Goal: Information Seeking & Learning: Learn about a topic

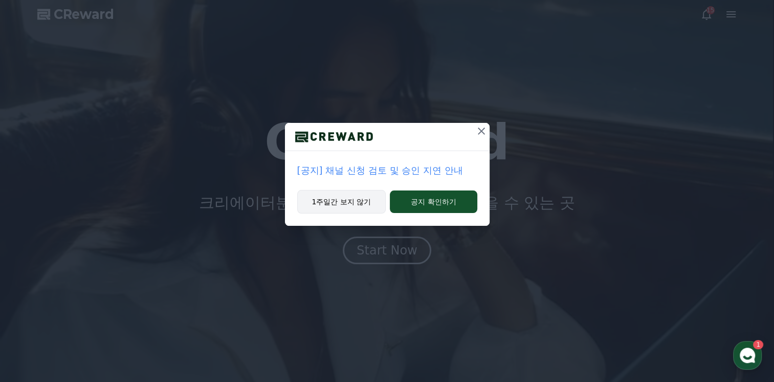
click at [356, 205] on button "1주일간 보지 않기" at bounding box center [341, 202] width 89 height 24
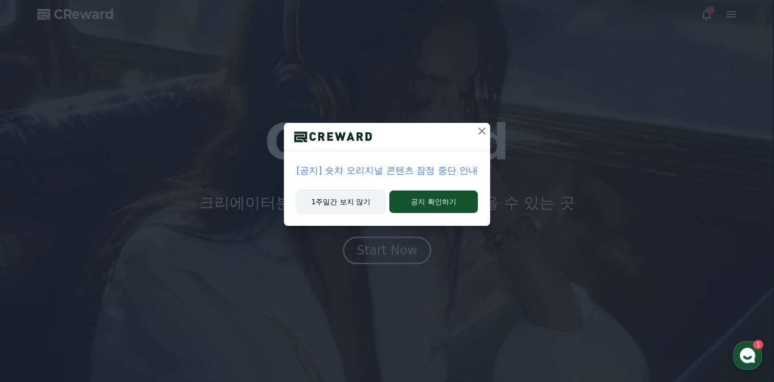
click at [369, 201] on button "1주일간 보지 않기" at bounding box center [340, 202] width 89 height 24
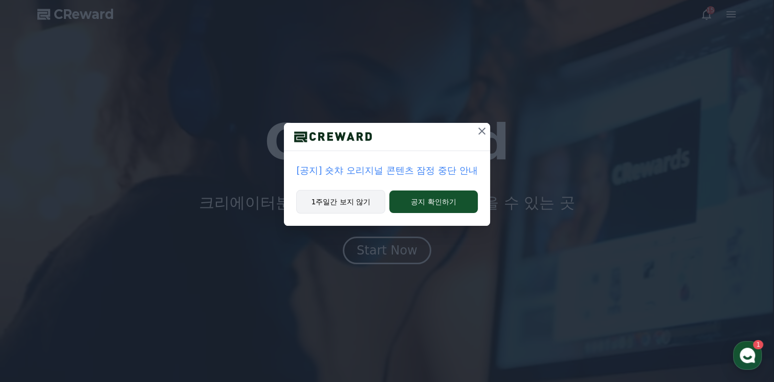
click at [369, 201] on button "1주일간 보지 않기" at bounding box center [340, 202] width 89 height 24
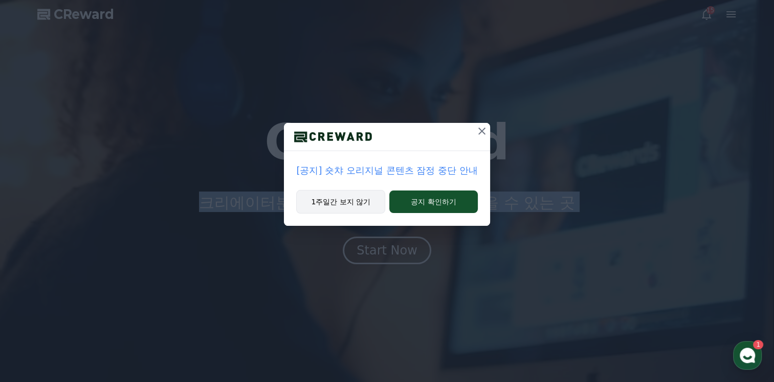
click at [369, 201] on p "크리에이터분들의 열정 과 가치 를 보상 받을 수 있는 곳" at bounding box center [387, 201] width 376 height 20
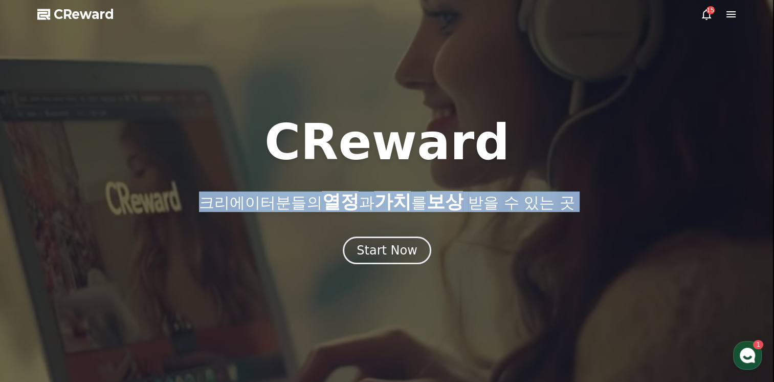
click at [369, 201] on p "크리에이터분들의 열정 과 가치 를 보상 받을 수 있는 곳" at bounding box center [387, 201] width 376 height 20
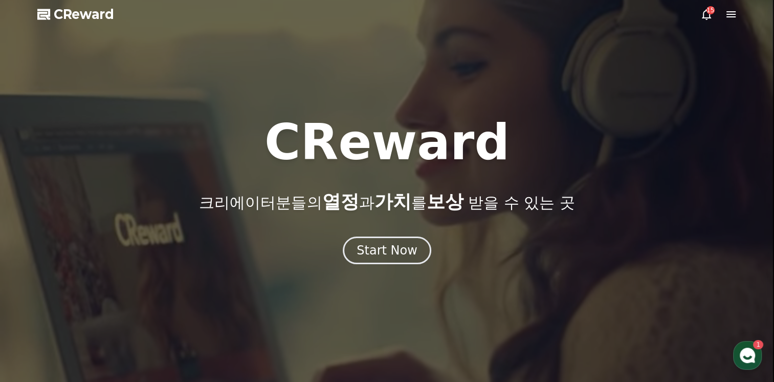
click at [589, 91] on div at bounding box center [387, 191] width 774 height 382
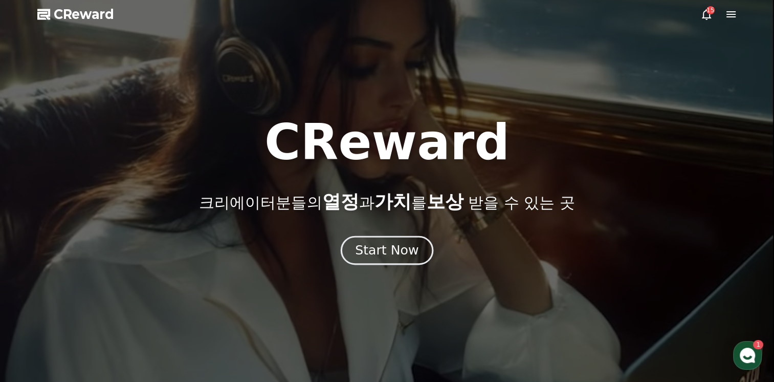
click at [371, 252] on div "Start Now" at bounding box center [386, 249] width 63 height 17
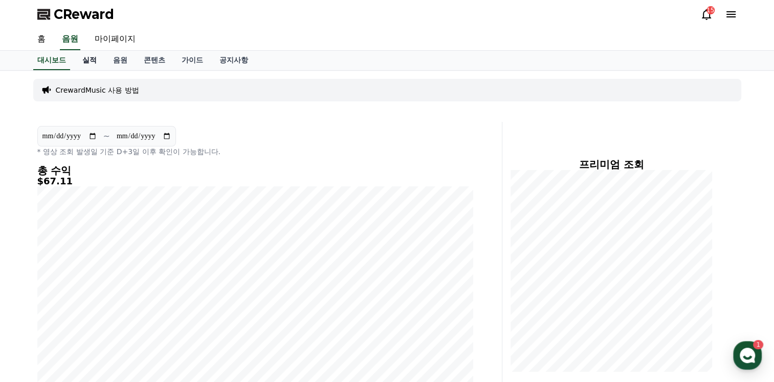
click at [94, 60] on link "실적" at bounding box center [89, 60] width 31 height 19
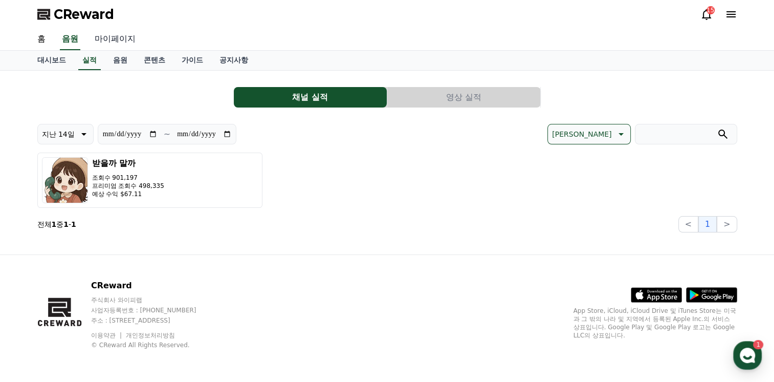
click at [131, 40] on link "마이페이지" at bounding box center [114, 39] width 57 height 21
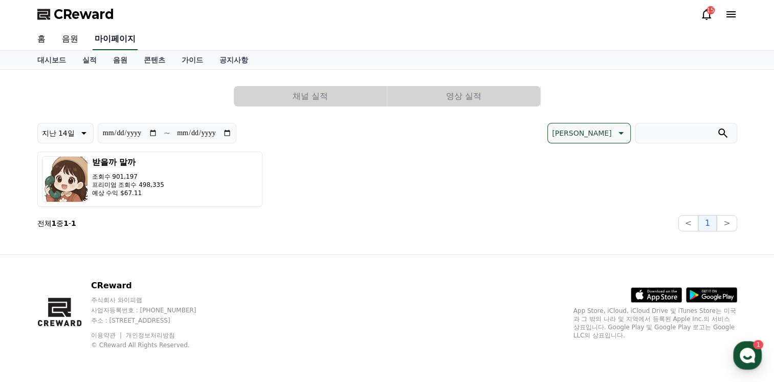
select select "**********"
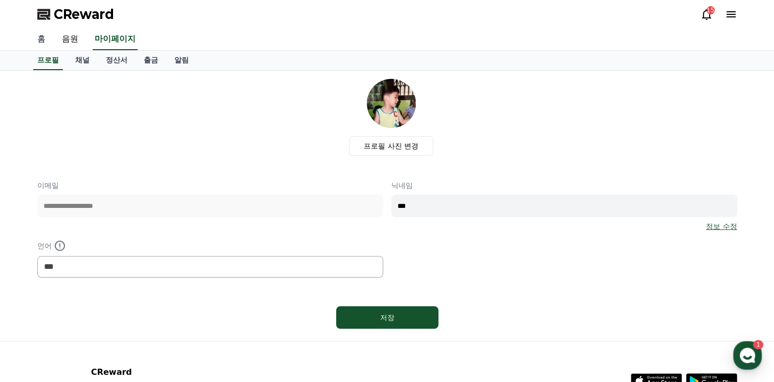
click at [44, 40] on link "홈" at bounding box center [41, 39] width 25 height 21
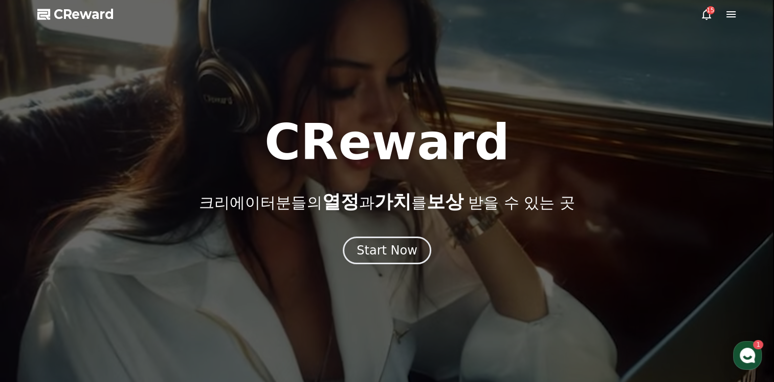
click at [409, 235] on div "CReward 크리에이터분들의 열정 과 가치 를 보상 받을 수 있는 곳 Start Now" at bounding box center [387, 191] width 774 height 146
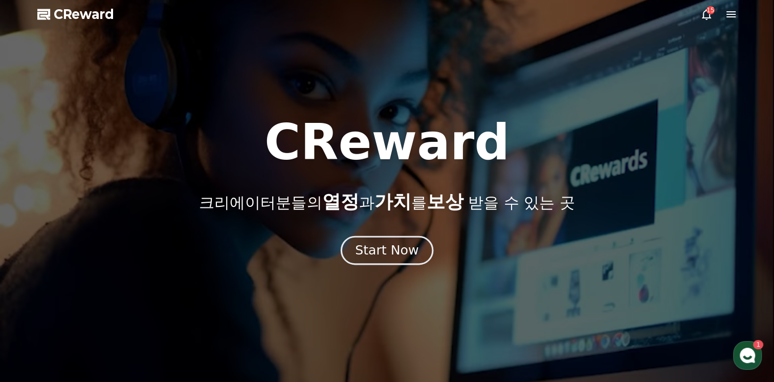
click at [405, 241] on button "Start Now" at bounding box center [387, 250] width 93 height 29
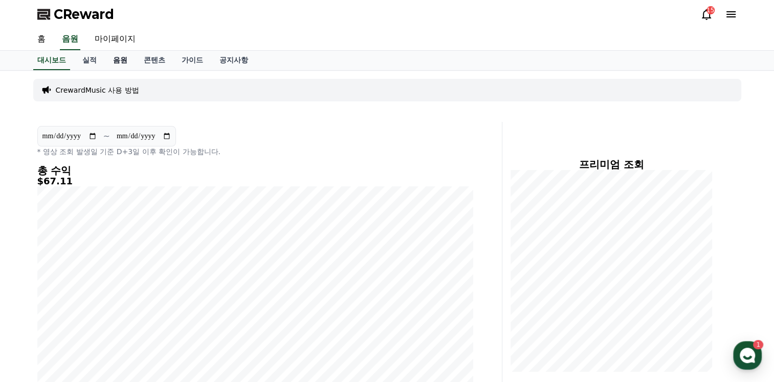
click at [115, 59] on link "음원" at bounding box center [120, 60] width 31 height 19
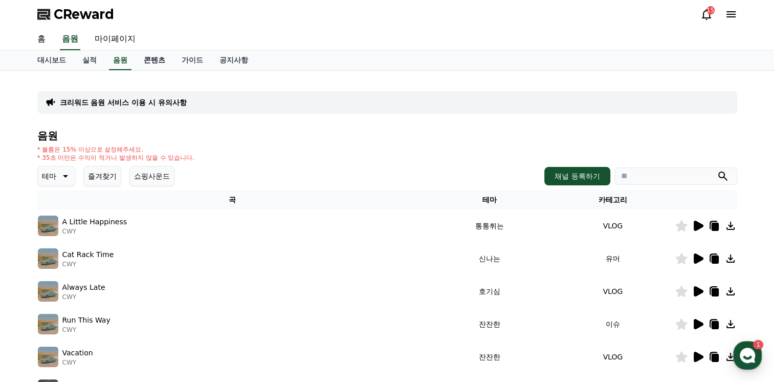
click at [153, 58] on link "콘텐츠" at bounding box center [155, 60] width 38 height 19
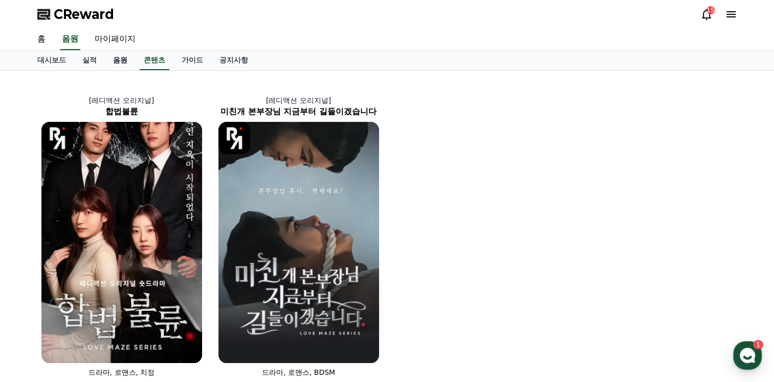
click at [106, 54] on link "음원" at bounding box center [120, 60] width 31 height 19
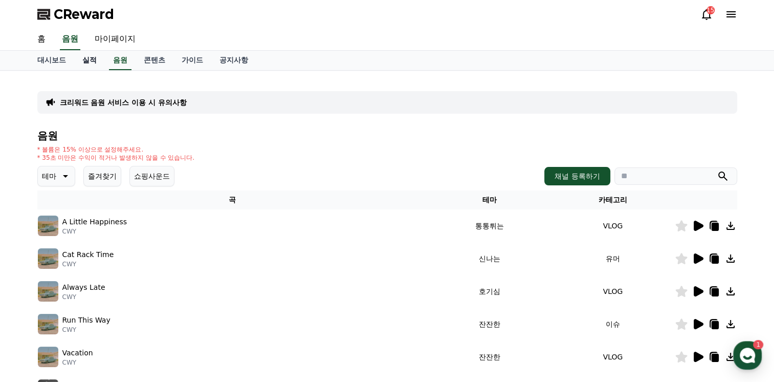
click at [92, 58] on link "실적" at bounding box center [89, 60] width 31 height 19
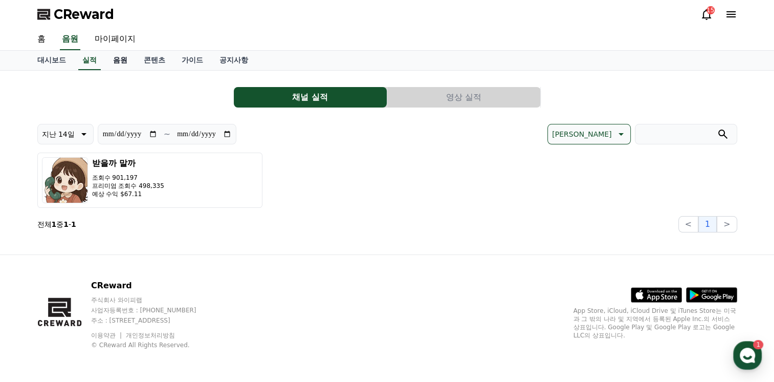
click at [105, 56] on link "음원" at bounding box center [120, 60] width 31 height 19
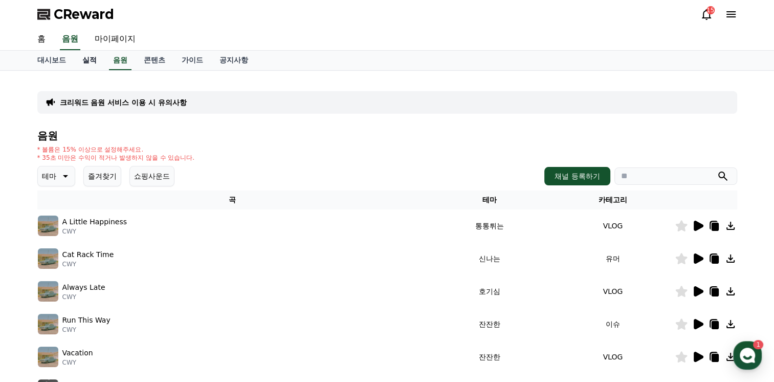
click at [84, 60] on link "실적" at bounding box center [89, 60] width 31 height 19
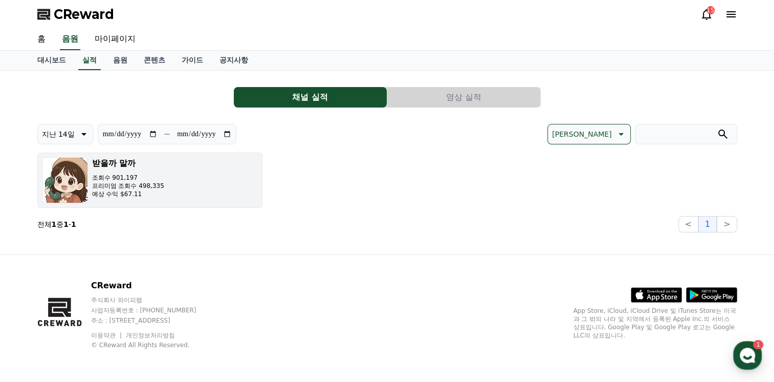
click at [125, 183] on p "프리미엄 조회수 498,335" at bounding box center [128, 186] width 72 height 8
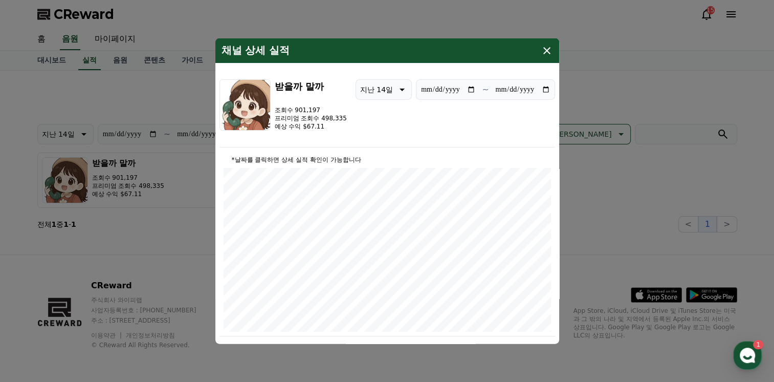
click at [184, 197] on button "close modal" at bounding box center [387, 191] width 774 height 382
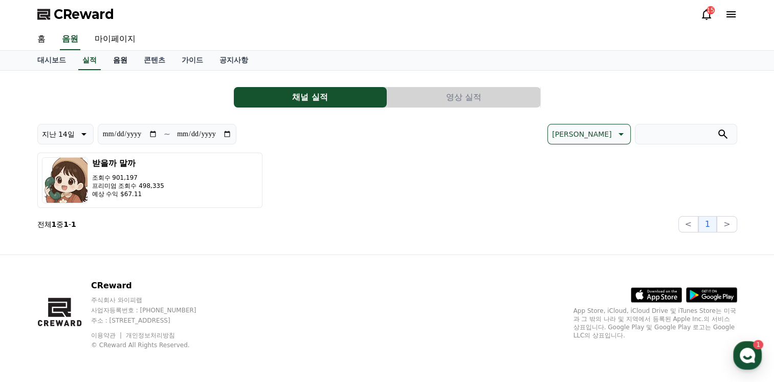
click at [114, 60] on link "음원" at bounding box center [120, 60] width 31 height 19
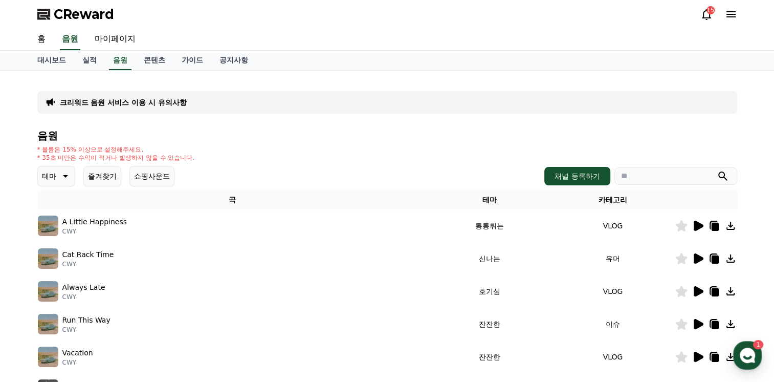
click at [60, 174] on icon at bounding box center [64, 176] width 12 height 12
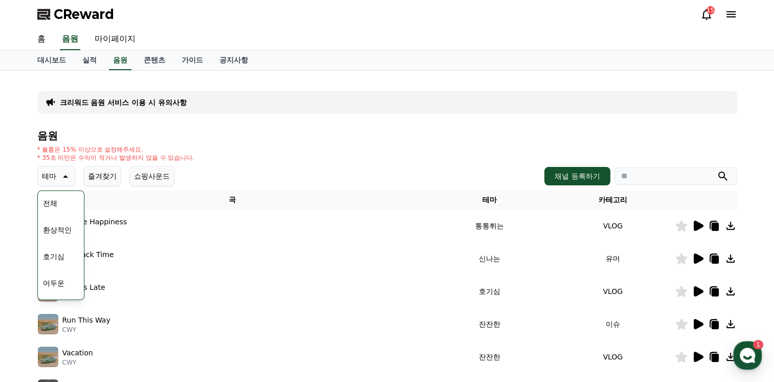
click at [59, 247] on button "호기심" at bounding box center [54, 256] width 30 height 23
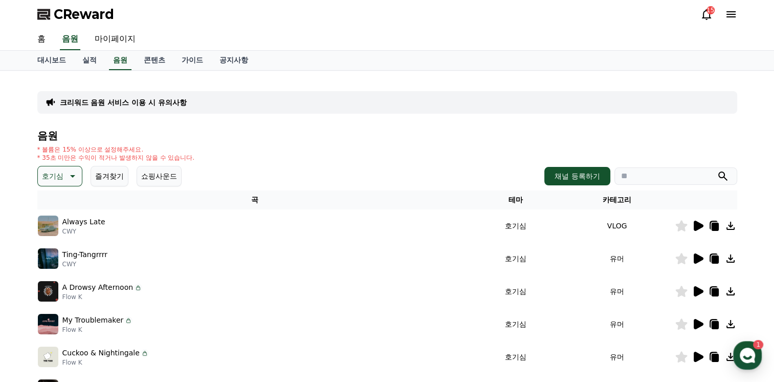
click at [108, 218] on div "Always Late CWY" at bounding box center [255, 225] width 434 height 20
click at [703, 225] on icon at bounding box center [698, 225] width 12 height 12
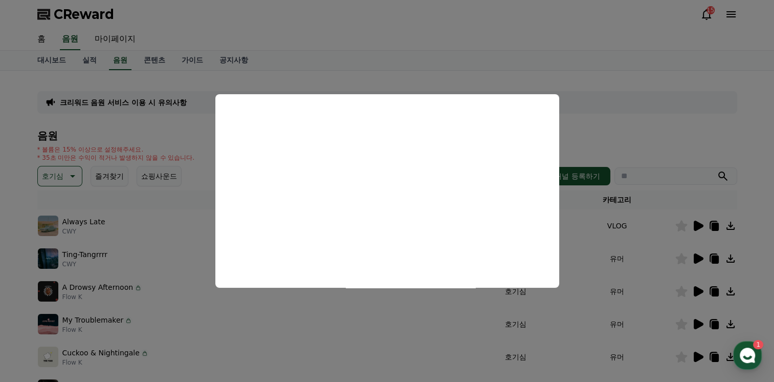
click at [701, 256] on button "close modal" at bounding box center [387, 191] width 774 height 382
click at [701, 256] on icon at bounding box center [699, 258] width 10 height 10
click at [699, 292] on button "close modal" at bounding box center [387, 191] width 774 height 382
click at [699, 292] on icon at bounding box center [699, 291] width 10 height 10
click at [698, 320] on button "close modal" at bounding box center [387, 191] width 774 height 382
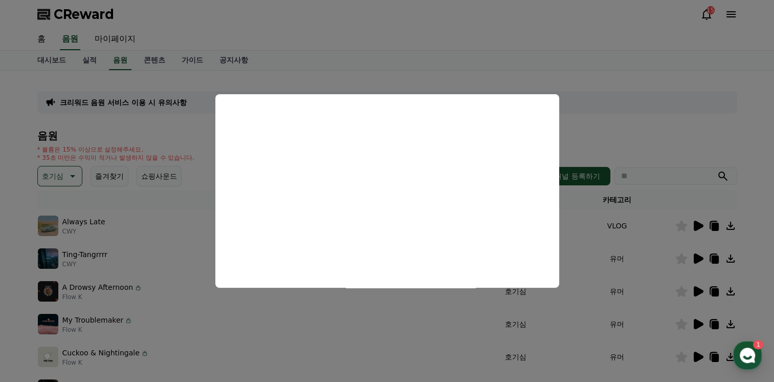
click at [697, 320] on icon at bounding box center [699, 324] width 10 height 10
click at [641, 256] on button "close modal" at bounding box center [387, 191] width 774 height 382
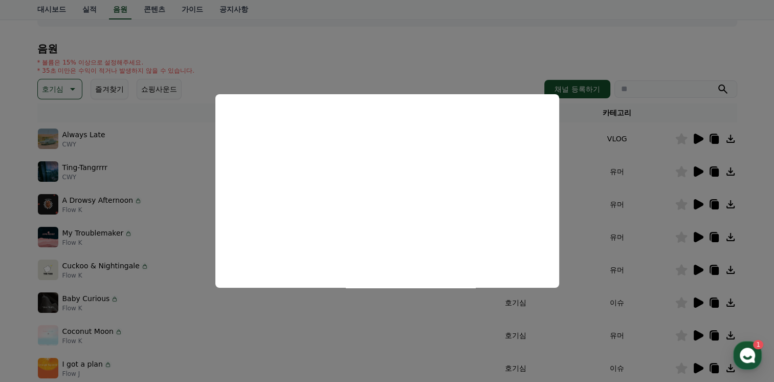
scroll to position [153, 0]
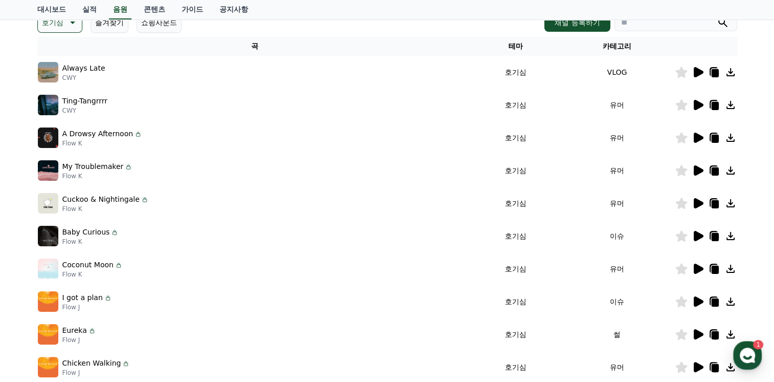
click at [696, 201] on icon at bounding box center [699, 203] width 10 height 10
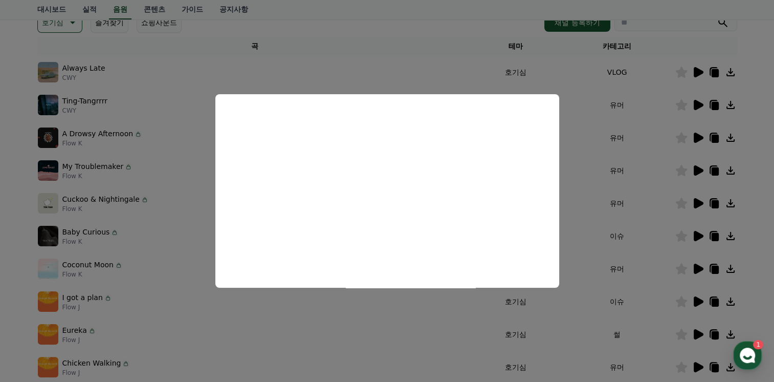
click at [700, 232] on button "close modal" at bounding box center [387, 191] width 774 height 382
click at [698, 232] on icon at bounding box center [699, 236] width 10 height 10
click at [694, 268] on button "close modal" at bounding box center [387, 191] width 774 height 382
click at [694, 268] on icon at bounding box center [699, 268] width 10 height 10
click at [92, 298] on button "close modal" at bounding box center [387, 191] width 774 height 382
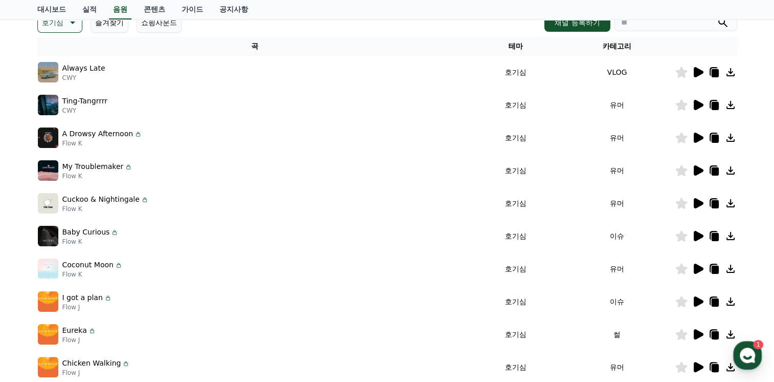
click at [694, 267] on icon at bounding box center [699, 268] width 10 height 10
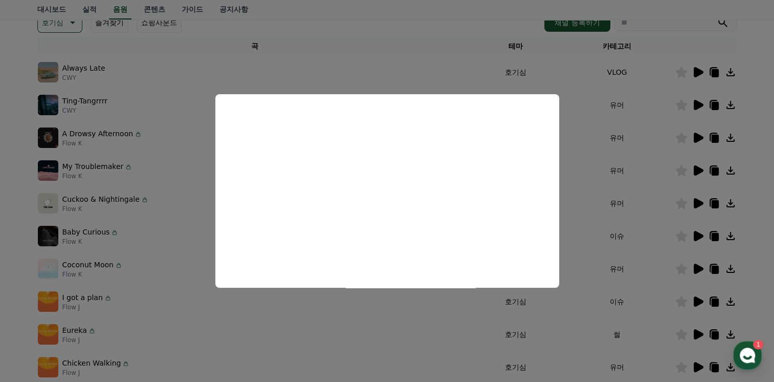
click at [137, 298] on button "close modal" at bounding box center [387, 191] width 774 height 382
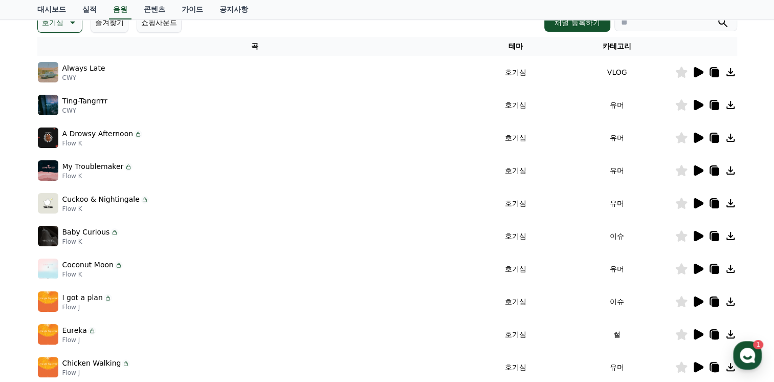
click at [692, 298] on icon at bounding box center [698, 301] width 12 height 12
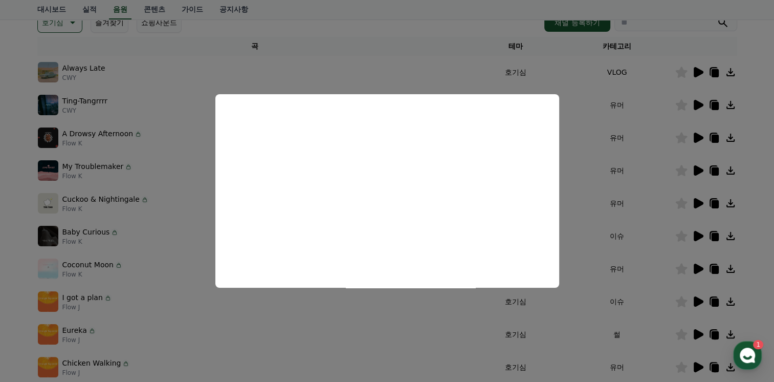
click at [708, 333] on button "close modal" at bounding box center [387, 191] width 774 height 382
click at [704, 333] on div at bounding box center [705, 334] width 61 height 12
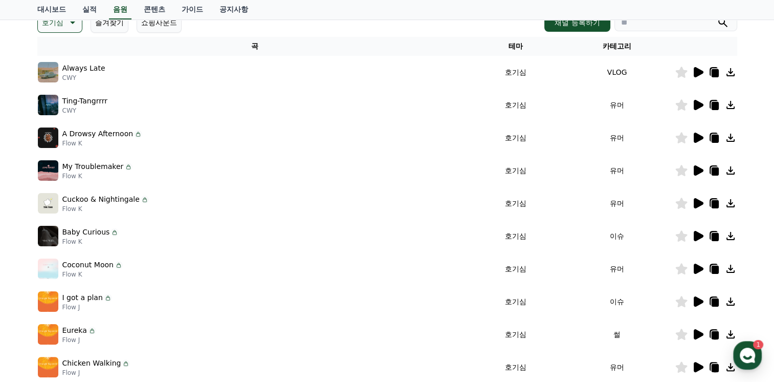
click at [702, 332] on icon at bounding box center [698, 334] width 12 height 12
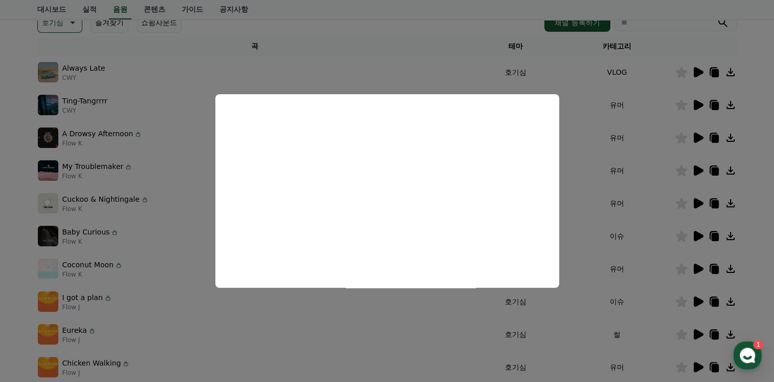
click at [479, 343] on button "close modal" at bounding box center [387, 191] width 774 height 382
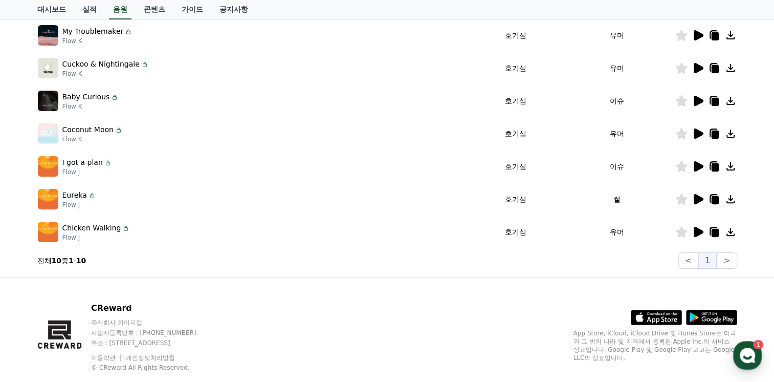
scroll to position [307, 0]
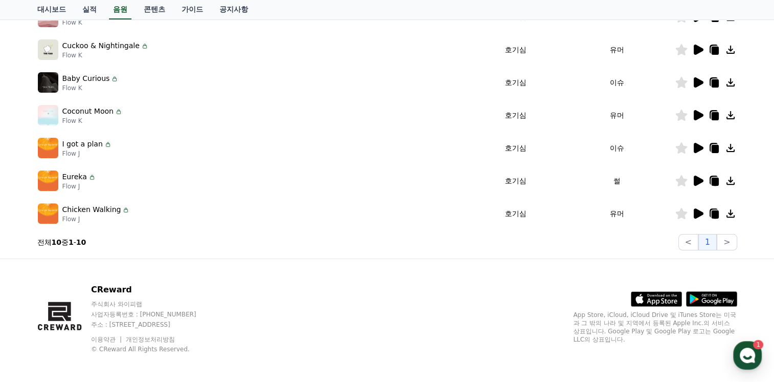
click at [702, 218] on icon at bounding box center [698, 213] width 12 height 12
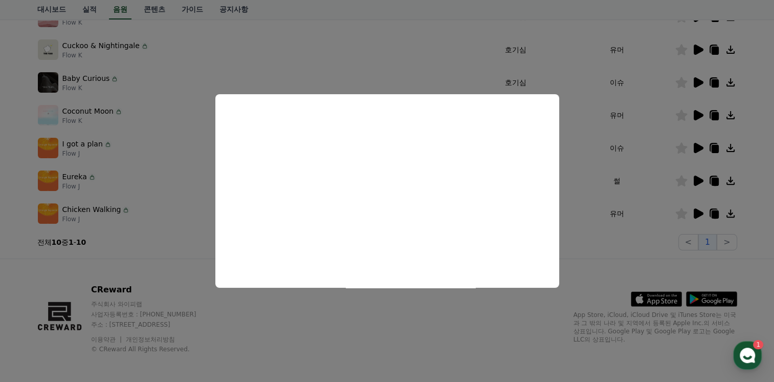
click at [188, 245] on button "close modal" at bounding box center [387, 191] width 774 height 382
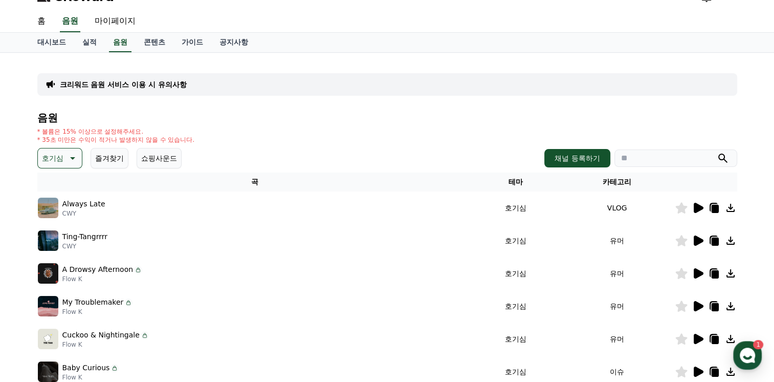
scroll to position [0, 0]
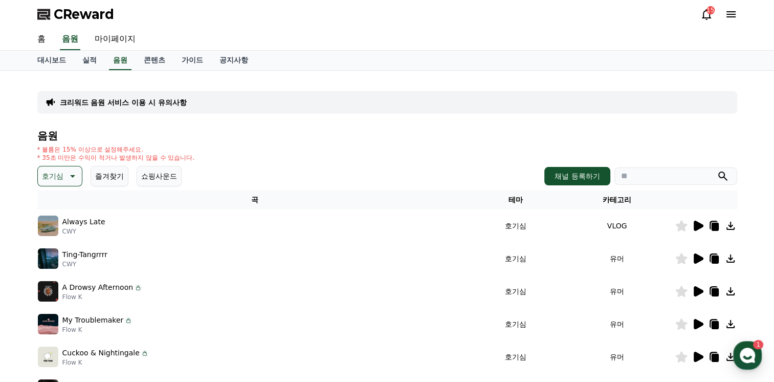
click at [65, 174] on button "호기심" at bounding box center [59, 176] width 45 height 20
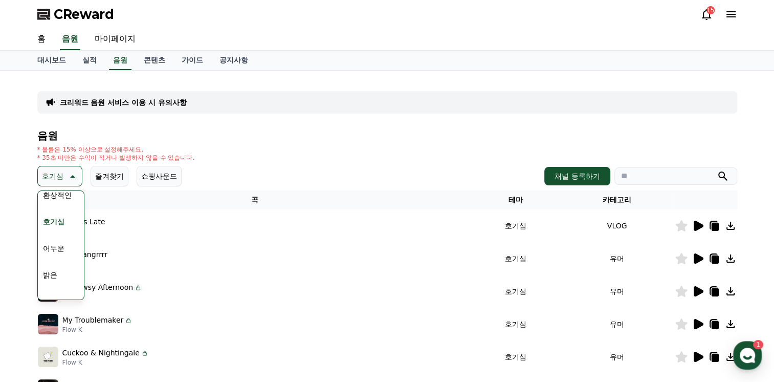
scroll to position [51, 0]
click at [61, 232] on button "어두운" at bounding box center [54, 231] width 30 height 23
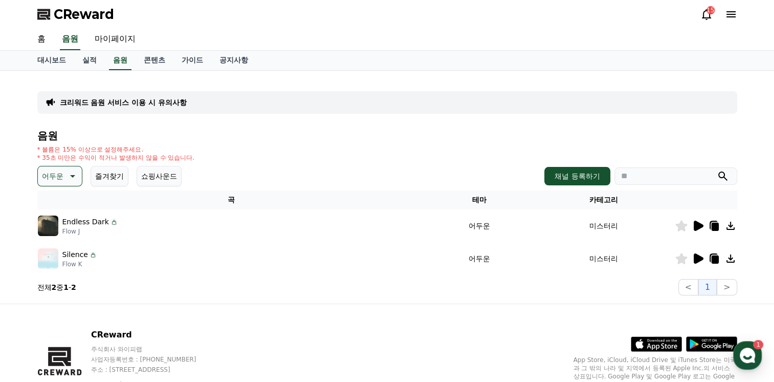
click at [689, 221] on div at bounding box center [705, 225] width 61 height 12
click at [693, 221] on icon at bounding box center [698, 225] width 12 height 12
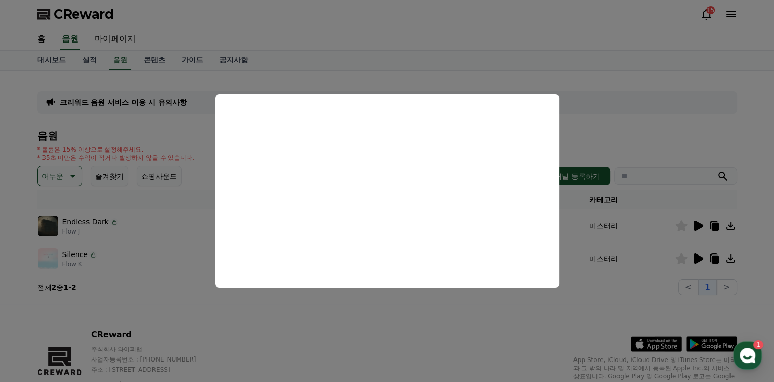
click at [66, 182] on button "close modal" at bounding box center [387, 191] width 774 height 382
click at [59, 169] on p "어두운" at bounding box center [52, 176] width 21 height 14
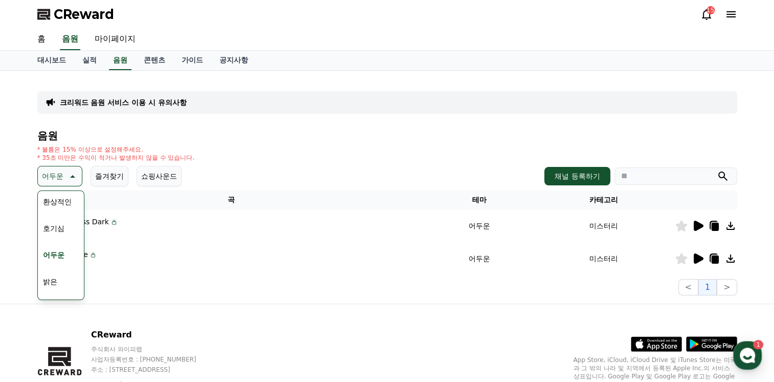
scroll to position [51, 0]
click at [53, 255] on button "밝은" at bounding box center [50, 258] width 23 height 23
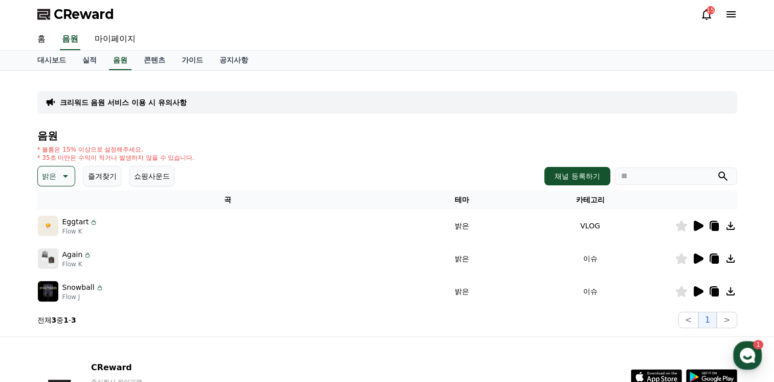
click at [694, 223] on icon at bounding box center [699, 225] width 10 height 10
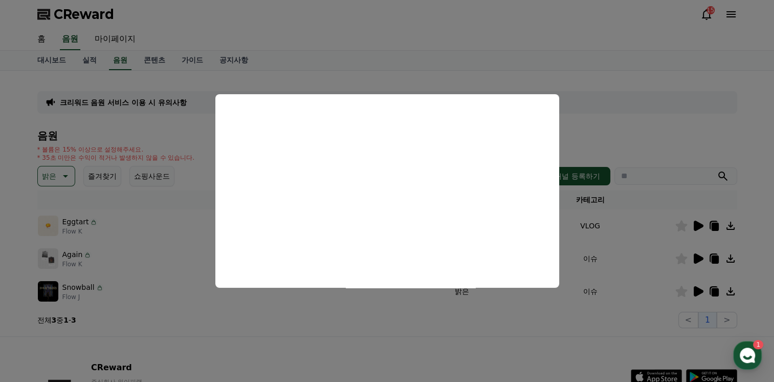
click at [690, 250] on button "close modal" at bounding box center [387, 191] width 774 height 382
click at [698, 255] on icon at bounding box center [699, 258] width 10 height 10
click at [692, 288] on button "close modal" at bounding box center [387, 191] width 774 height 382
click at [693, 288] on icon at bounding box center [698, 291] width 12 height 12
click at [79, 132] on button "close modal" at bounding box center [387, 191] width 774 height 382
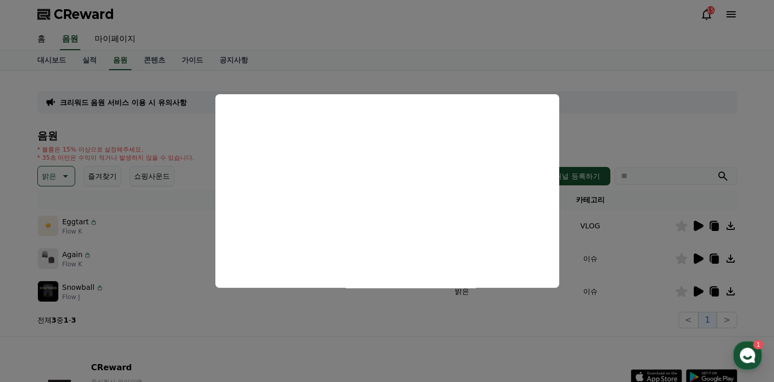
click at [61, 166] on button "밝은" at bounding box center [56, 176] width 38 height 20
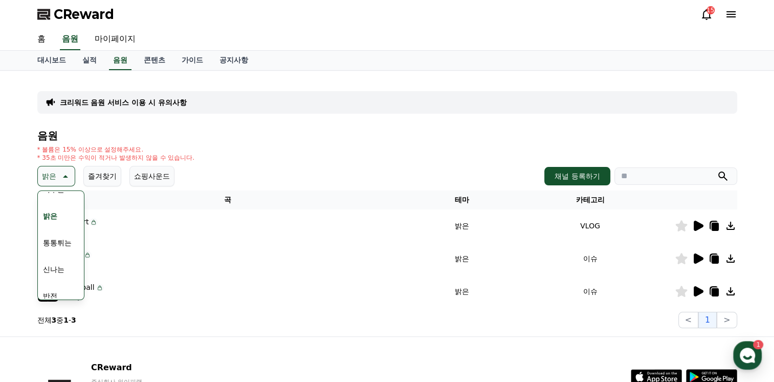
scroll to position [102, 0]
click at [68, 238] on button "통통튀는" at bounding box center [57, 234] width 37 height 23
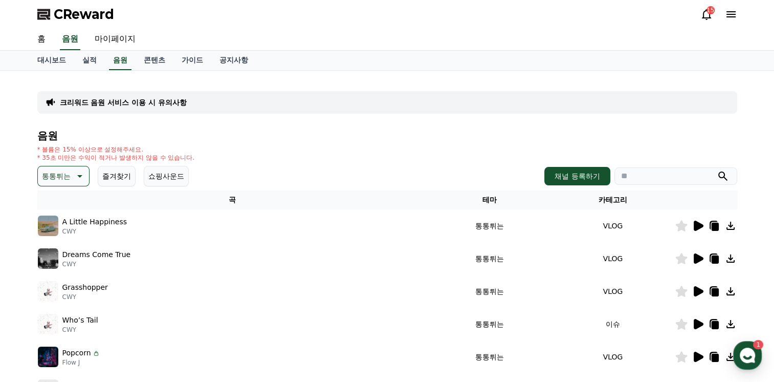
click at [695, 224] on icon at bounding box center [699, 225] width 10 height 10
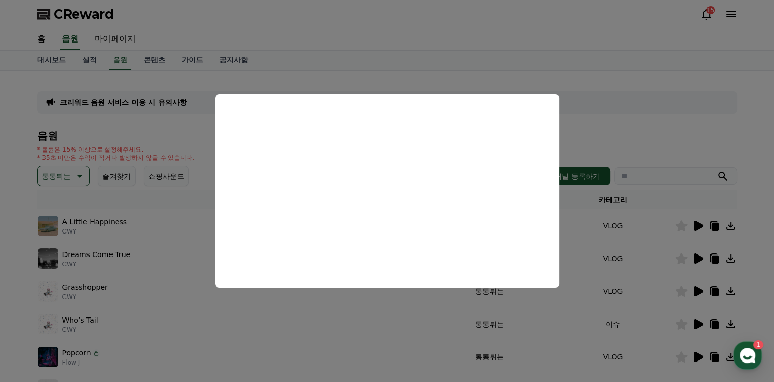
click at [694, 255] on button "close modal" at bounding box center [387, 191] width 774 height 382
click at [697, 255] on icon at bounding box center [699, 258] width 10 height 10
click at [127, 249] on button "close modal" at bounding box center [387, 191] width 774 height 382
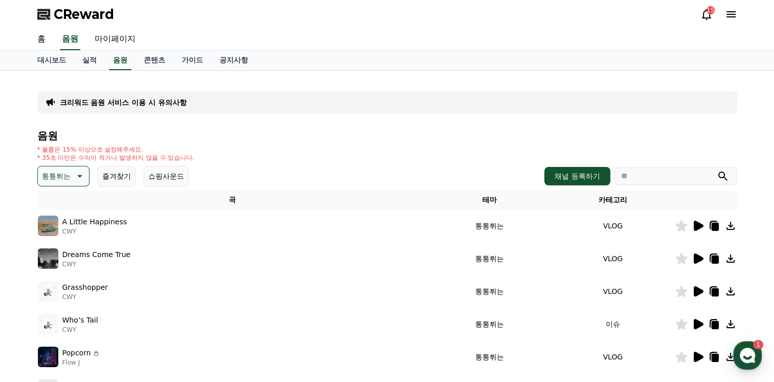
scroll to position [51, 0]
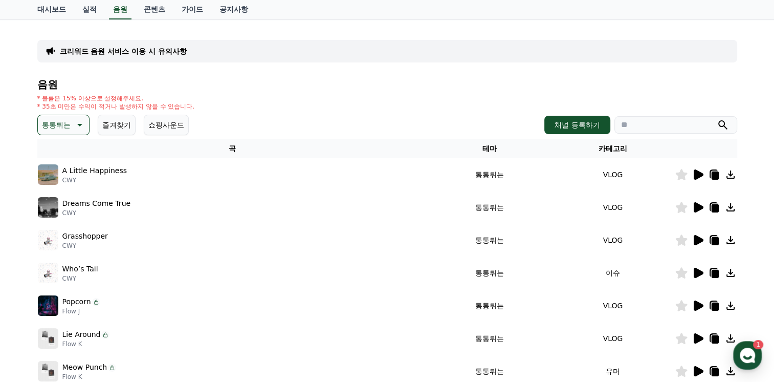
click at [694, 242] on icon at bounding box center [699, 240] width 10 height 10
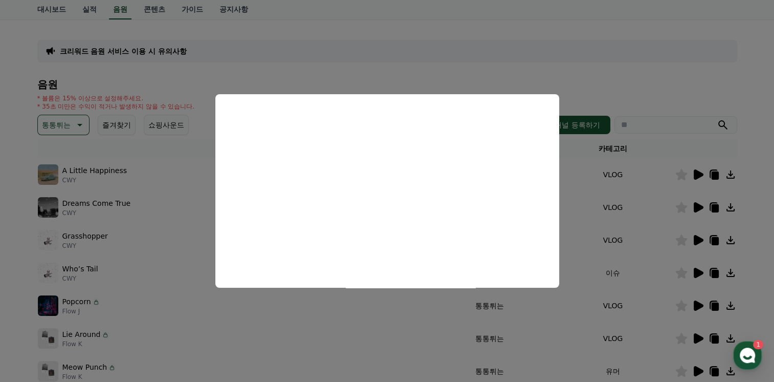
click at [694, 267] on button "close modal" at bounding box center [387, 191] width 774 height 382
click at [694, 267] on icon at bounding box center [698, 273] width 12 height 12
click at [695, 303] on button "close modal" at bounding box center [387, 191] width 774 height 382
click at [694, 303] on icon at bounding box center [699, 305] width 10 height 10
click at [702, 335] on button "close modal" at bounding box center [387, 191] width 774 height 382
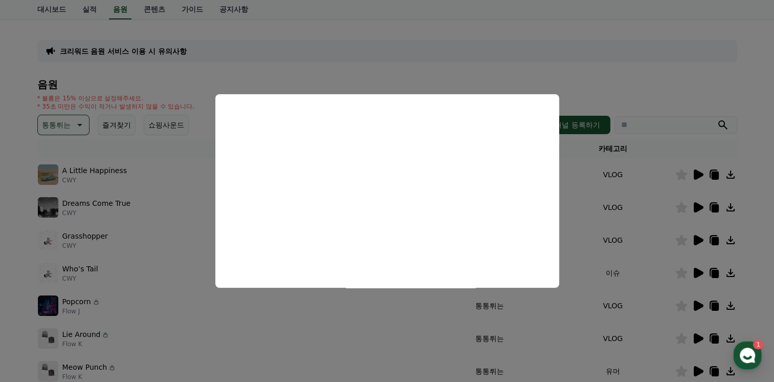
click at [699, 335] on icon at bounding box center [699, 338] width 10 height 10
click at [698, 369] on button "close modal" at bounding box center [387, 191] width 774 height 382
click at [698, 369] on icon at bounding box center [699, 371] width 10 height 10
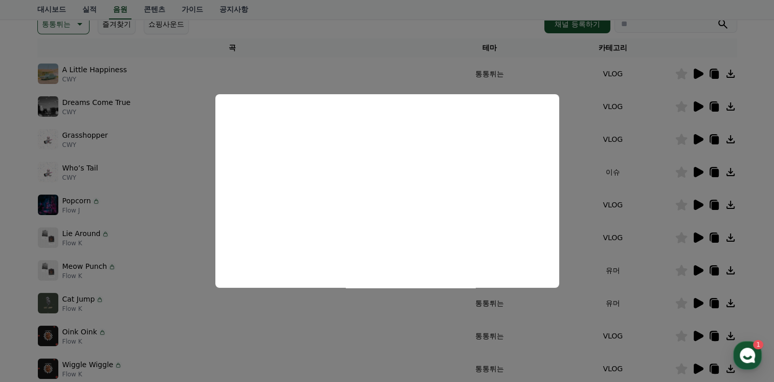
scroll to position [153, 0]
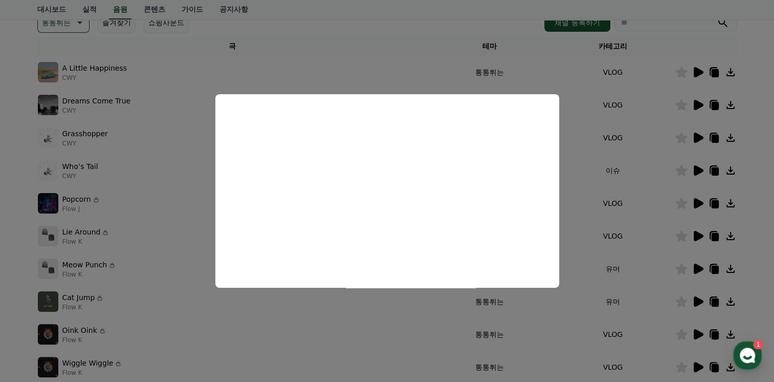
click at [697, 300] on button "close modal" at bounding box center [387, 191] width 774 height 382
click at [697, 300] on icon at bounding box center [699, 301] width 10 height 10
click at [699, 330] on button "close modal" at bounding box center [387, 191] width 774 height 382
click at [699, 330] on icon at bounding box center [699, 334] width 10 height 10
click at [698, 366] on button "close modal" at bounding box center [387, 191] width 774 height 382
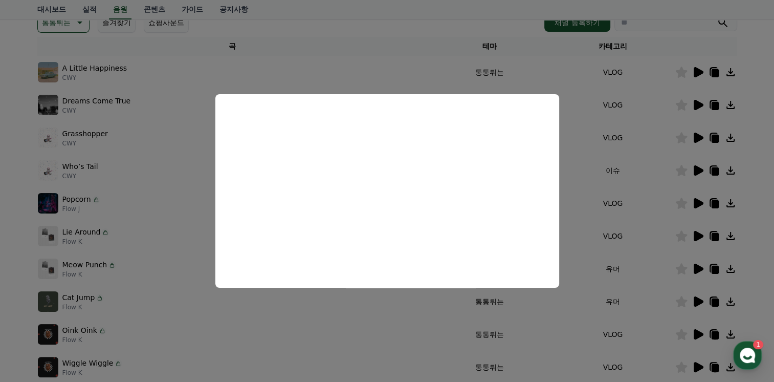
click at [698, 366] on icon at bounding box center [699, 367] width 10 height 10
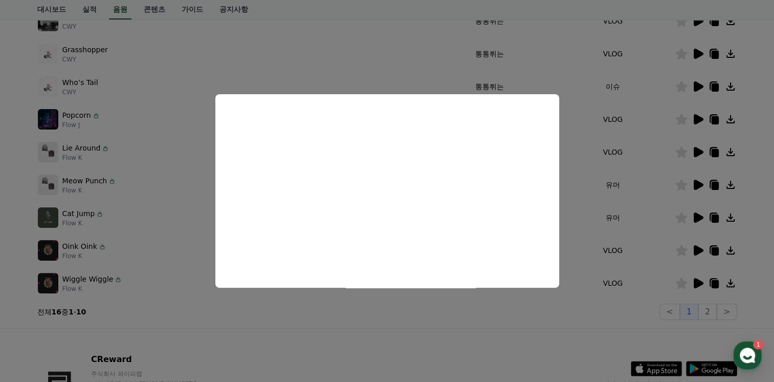
scroll to position [256, 0]
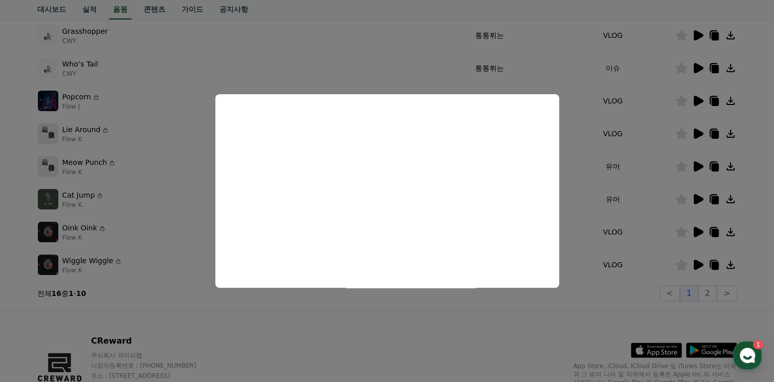
click at [85, 172] on button "close modal" at bounding box center [387, 191] width 774 height 382
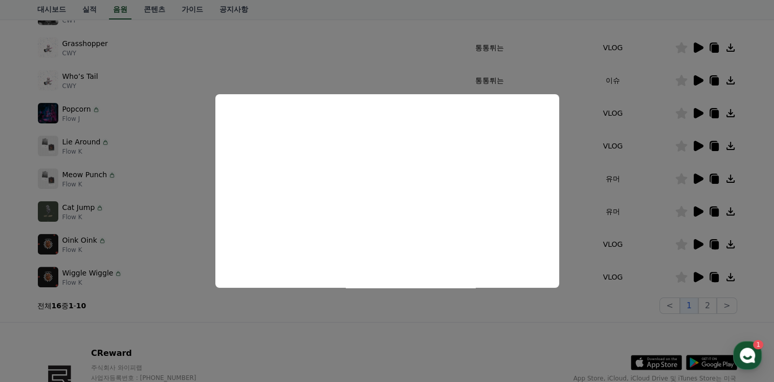
scroll to position [0, 0]
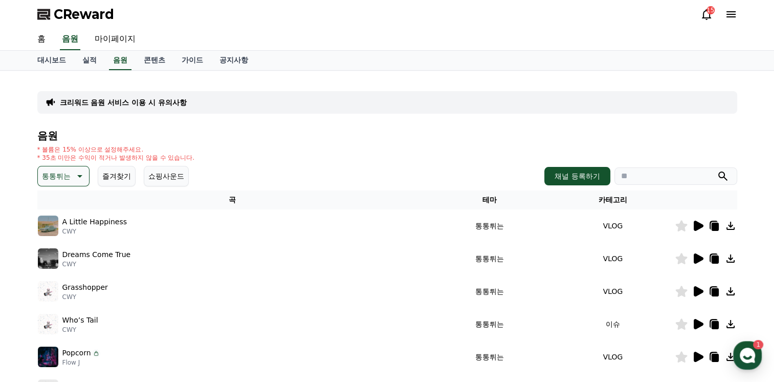
click at [65, 177] on p "통통튀는" at bounding box center [56, 176] width 29 height 14
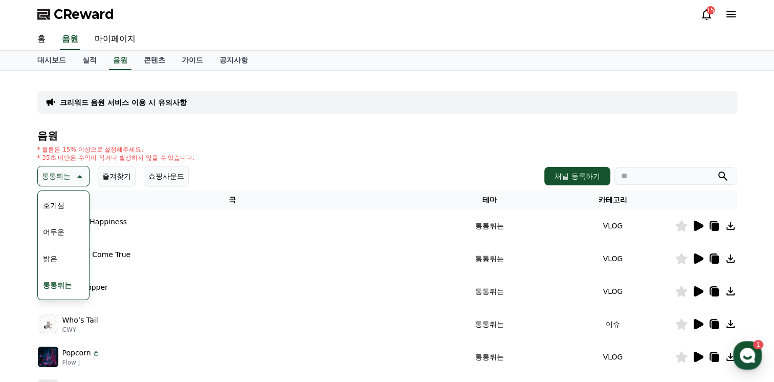
scroll to position [102, 0]
click at [58, 259] on button "신나는" at bounding box center [54, 260] width 30 height 23
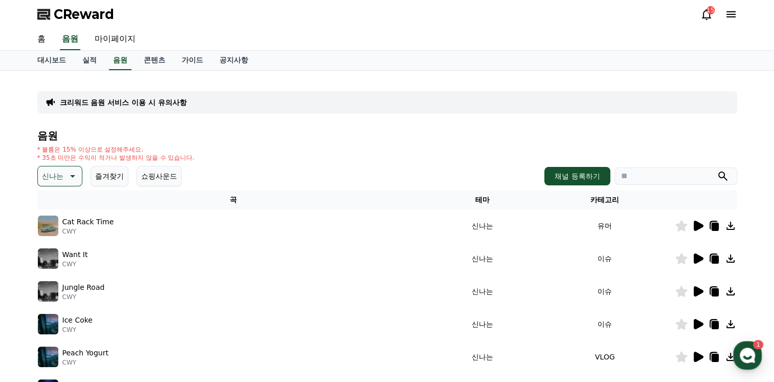
click at [692, 224] on icon at bounding box center [698, 225] width 12 height 12
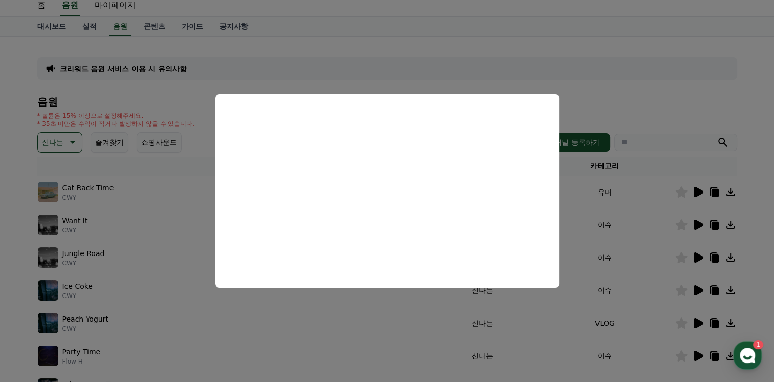
scroll to position [51, 0]
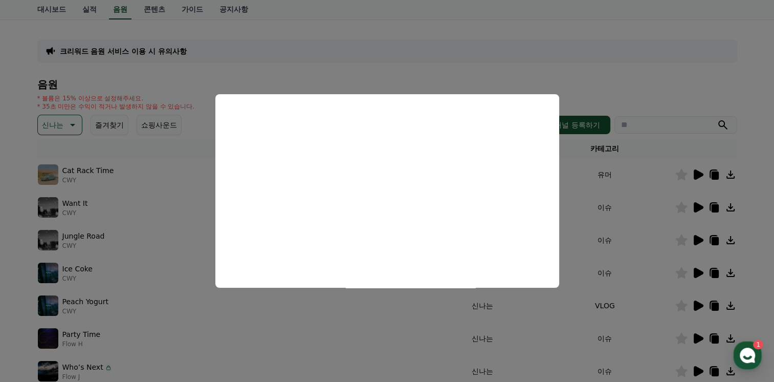
click at [696, 206] on button "close modal" at bounding box center [387, 191] width 774 height 382
click at [696, 206] on icon at bounding box center [699, 207] width 10 height 10
click at [694, 236] on button "close modal" at bounding box center [387, 191] width 774 height 382
click at [694, 236] on icon at bounding box center [699, 240] width 10 height 10
click at [693, 272] on button "close modal" at bounding box center [387, 191] width 774 height 382
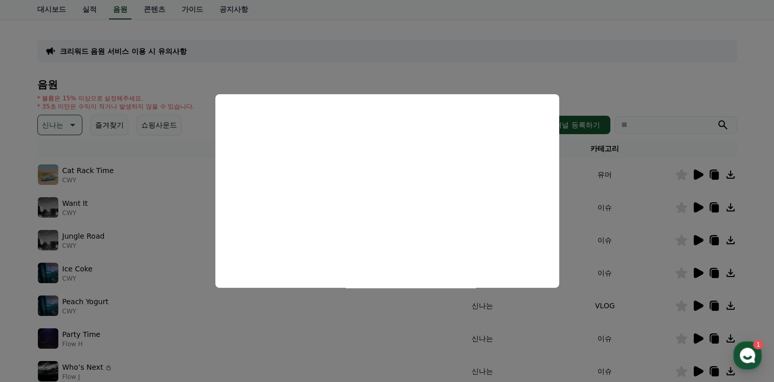
click at [693, 272] on icon at bounding box center [698, 273] width 12 height 12
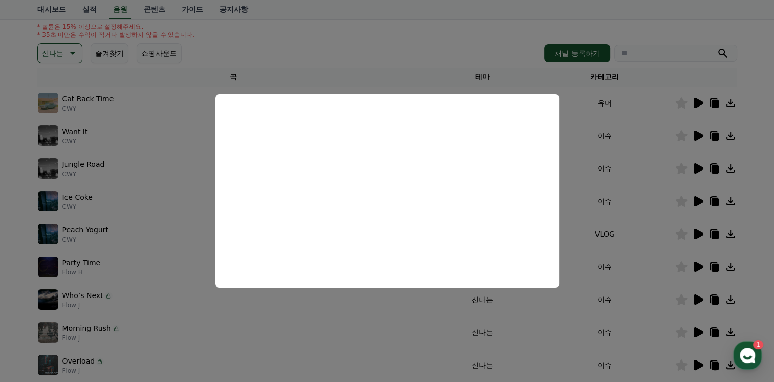
scroll to position [153, 0]
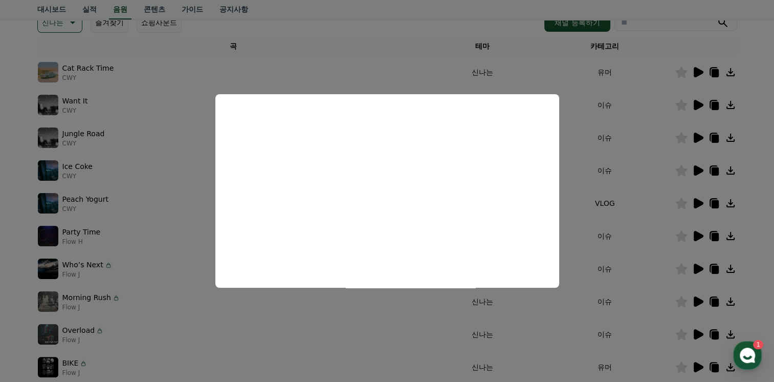
click at [694, 198] on button "close modal" at bounding box center [387, 191] width 774 height 382
click at [694, 198] on icon at bounding box center [699, 203] width 10 height 10
click at [696, 233] on button "close modal" at bounding box center [387, 191] width 774 height 382
click at [696, 233] on icon at bounding box center [699, 236] width 10 height 10
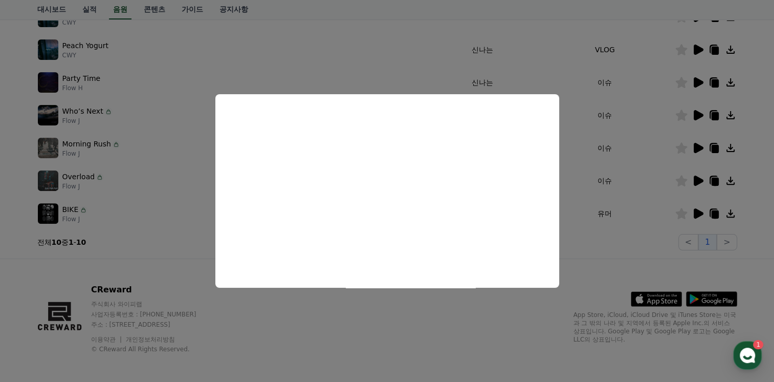
click at [69, 210] on button "close modal" at bounding box center [387, 191] width 774 height 382
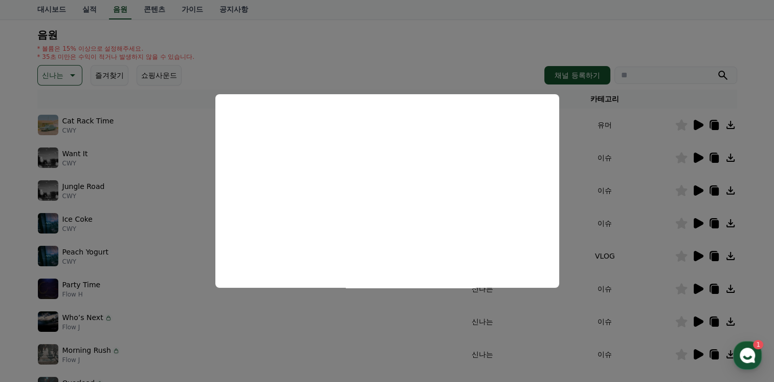
scroll to position [51, 0]
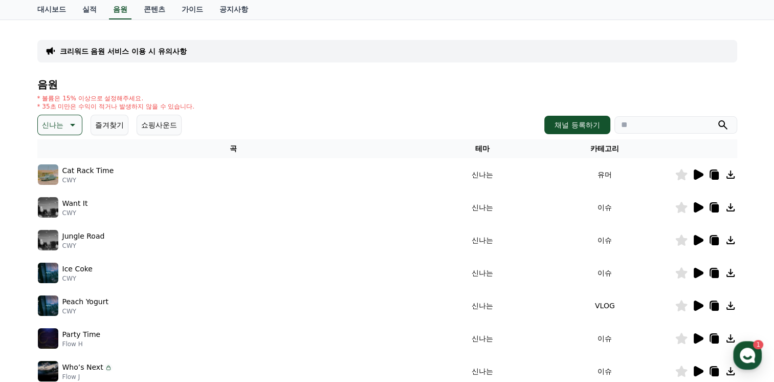
click at [72, 127] on icon at bounding box center [71, 125] width 12 height 12
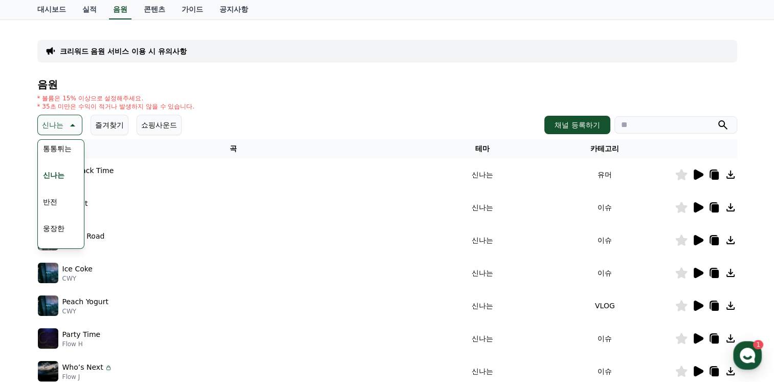
scroll to position [153, 0]
click at [55, 210] on button "웅장한" at bounding box center [54, 211] width 30 height 23
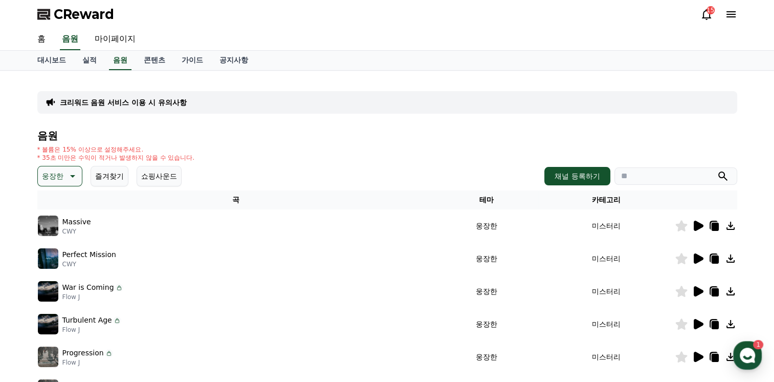
click at [697, 228] on icon at bounding box center [699, 225] width 10 height 10
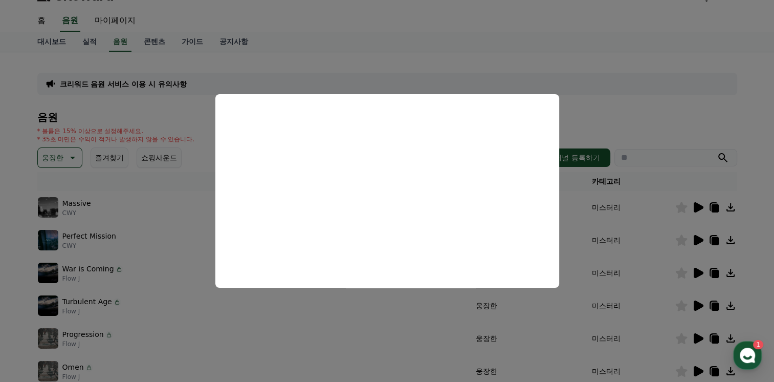
scroll to position [51, 0]
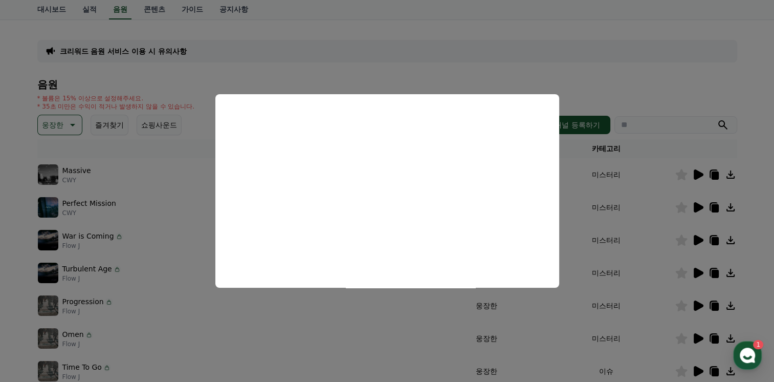
click at [696, 205] on button "close modal" at bounding box center [387, 191] width 774 height 382
click at [696, 205] on icon at bounding box center [699, 207] width 10 height 10
click at [695, 240] on button "close modal" at bounding box center [387, 191] width 774 height 382
click at [695, 240] on icon at bounding box center [699, 240] width 10 height 10
click at [696, 270] on button "close modal" at bounding box center [387, 191] width 774 height 382
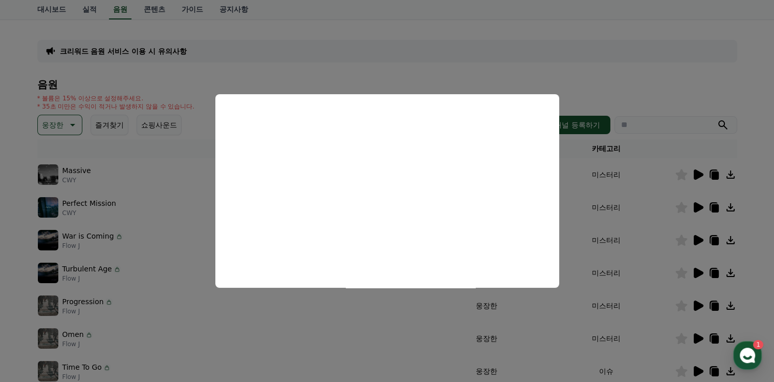
click at [696, 270] on icon at bounding box center [699, 273] width 10 height 10
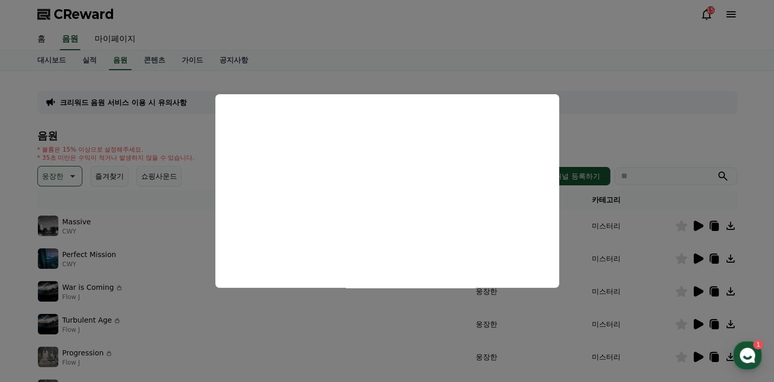
click at [64, 176] on button "close modal" at bounding box center [387, 191] width 774 height 382
click at [64, 176] on button "웅장한" at bounding box center [59, 176] width 45 height 20
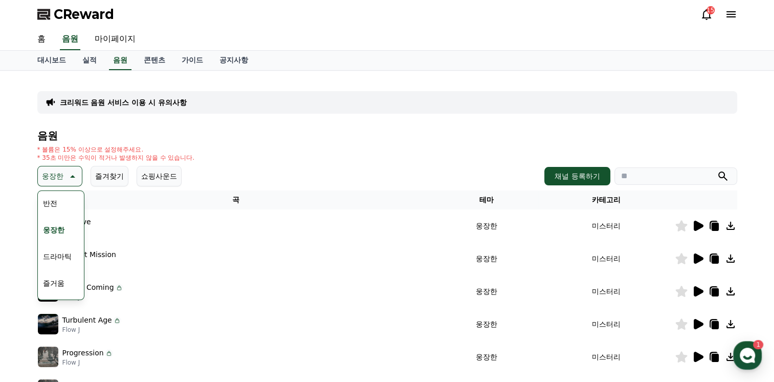
scroll to position [205, 0]
click at [64, 237] on button "드라마틱" at bounding box center [57, 238] width 37 height 23
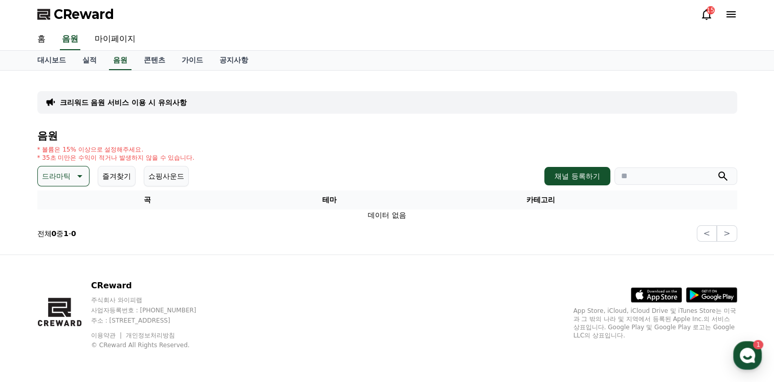
click at [83, 181] on button "드라마틱" at bounding box center [63, 176] width 52 height 20
click at [59, 254] on button "즐거움" at bounding box center [54, 264] width 30 height 23
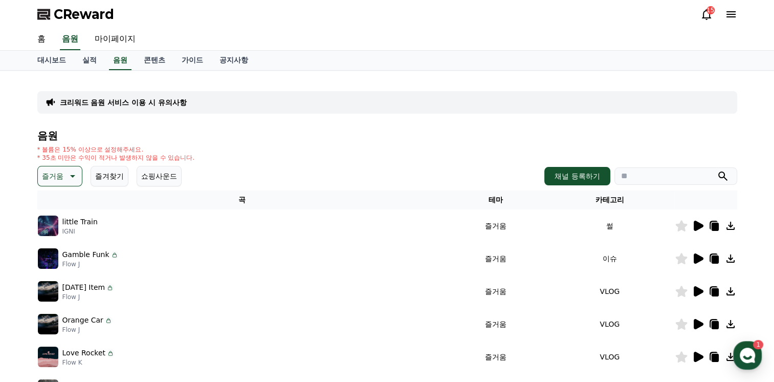
click at [696, 223] on icon at bounding box center [699, 225] width 10 height 10
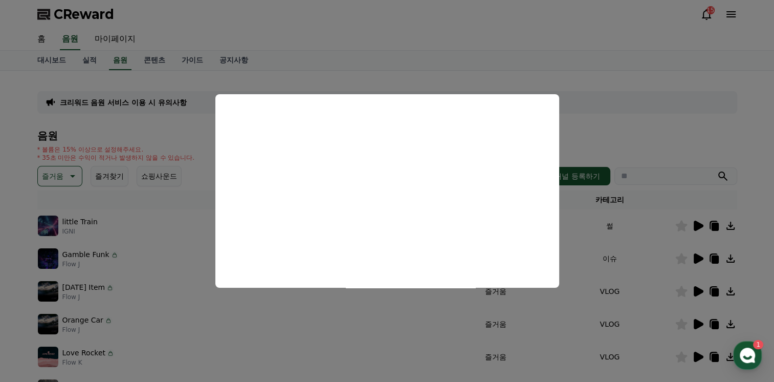
click at [686, 259] on button "close modal" at bounding box center [387, 191] width 774 height 382
click at [702, 257] on icon at bounding box center [699, 258] width 10 height 10
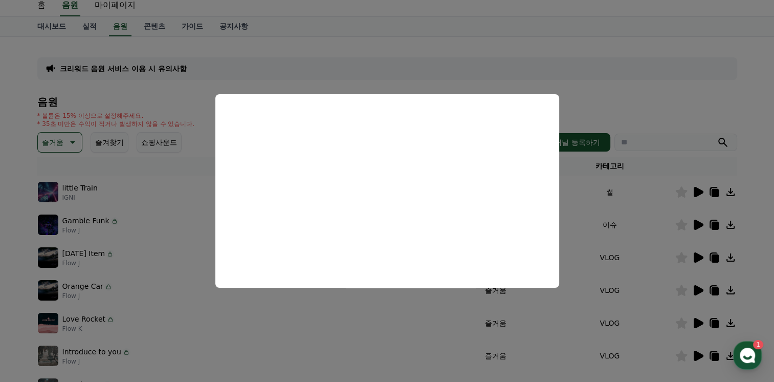
scroll to position [51, 0]
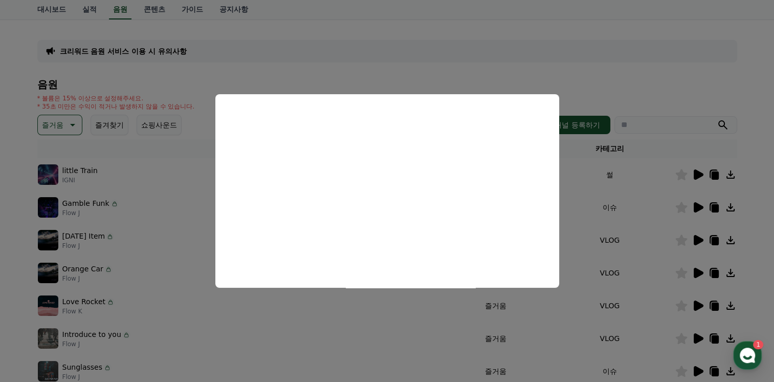
click at [700, 246] on button "close modal" at bounding box center [387, 191] width 774 height 382
click at [700, 246] on td at bounding box center [706, 240] width 62 height 33
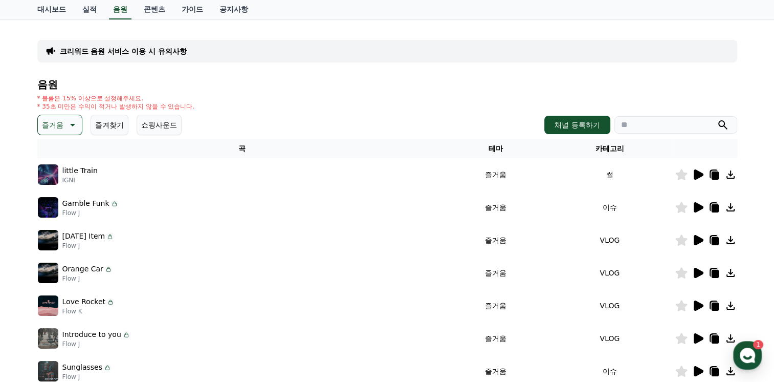
click at [695, 232] on td at bounding box center [706, 240] width 62 height 33
click at [693, 239] on icon at bounding box center [698, 240] width 12 height 12
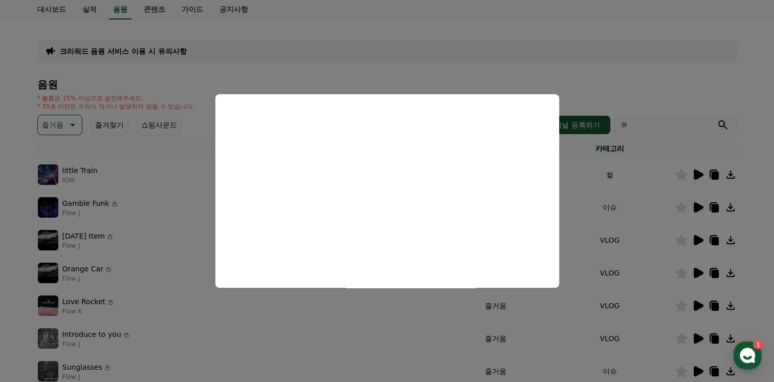
click at [694, 267] on button "close modal" at bounding box center [387, 191] width 774 height 382
click at [694, 267] on icon at bounding box center [698, 273] width 12 height 12
click at [698, 300] on button "close modal" at bounding box center [387, 191] width 774 height 382
click at [698, 300] on icon at bounding box center [698, 305] width 12 height 12
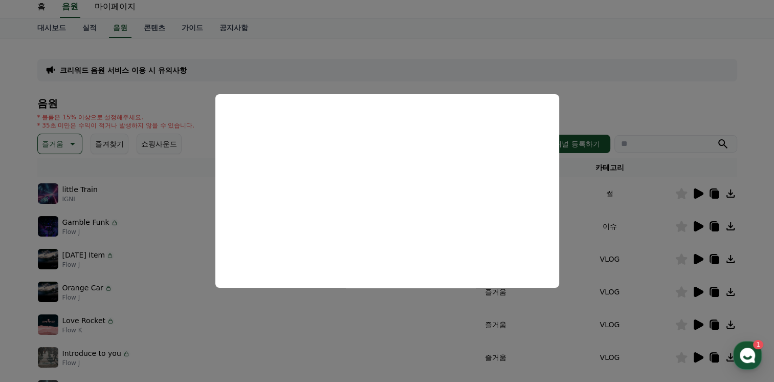
scroll to position [0, 0]
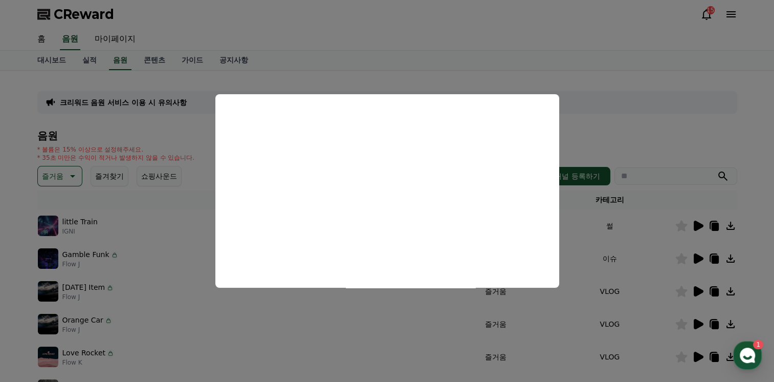
click at [60, 177] on button "close modal" at bounding box center [387, 191] width 774 height 382
click at [59, 178] on p "즐거움" at bounding box center [52, 176] width 21 height 14
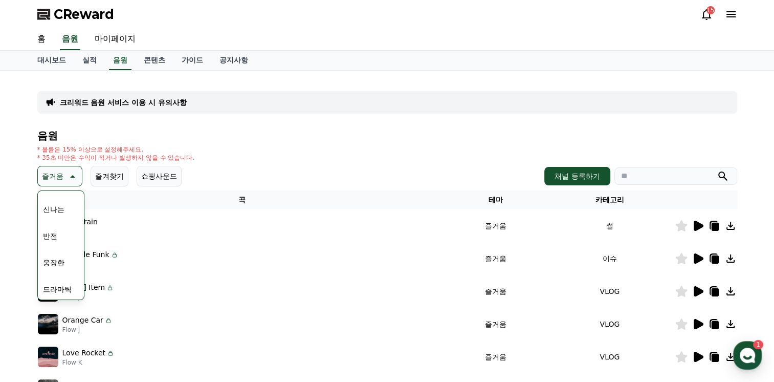
scroll to position [256, 0]
click at [59, 242] on button "분위기있는" at bounding box center [61, 240] width 44 height 23
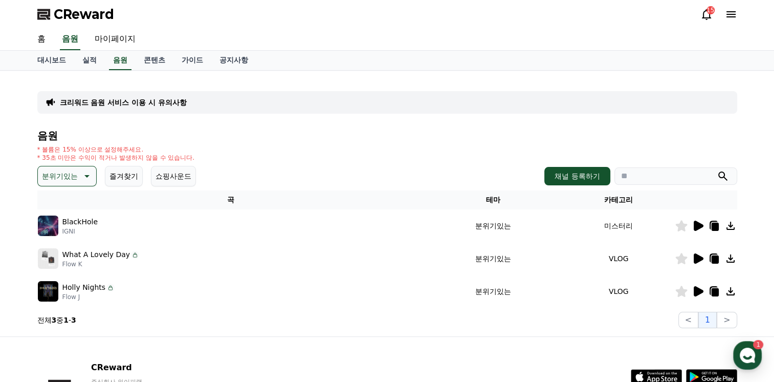
click at [697, 222] on icon at bounding box center [699, 225] width 10 height 10
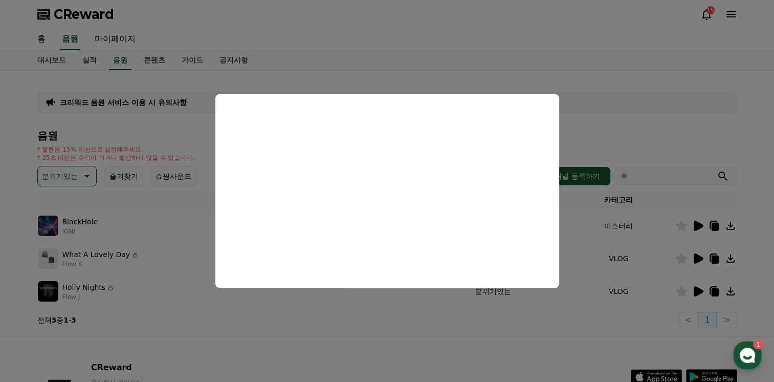
click at [693, 256] on button "close modal" at bounding box center [387, 191] width 774 height 382
click at [693, 256] on icon at bounding box center [698, 258] width 12 height 12
click at [698, 289] on button "close modal" at bounding box center [387, 191] width 774 height 382
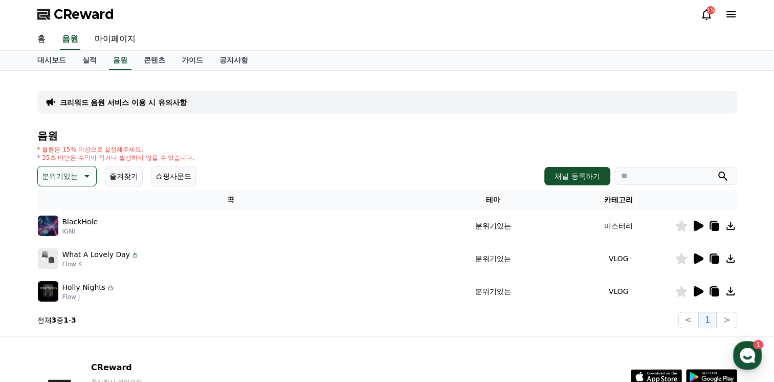
click at [74, 180] on p "분위기있는" at bounding box center [60, 176] width 36 height 14
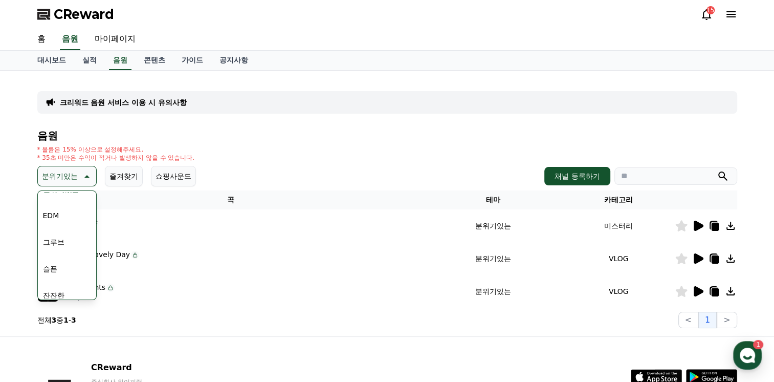
click at [57, 259] on button "슬픈" at bounding box center [50, 268] width 23 height 23
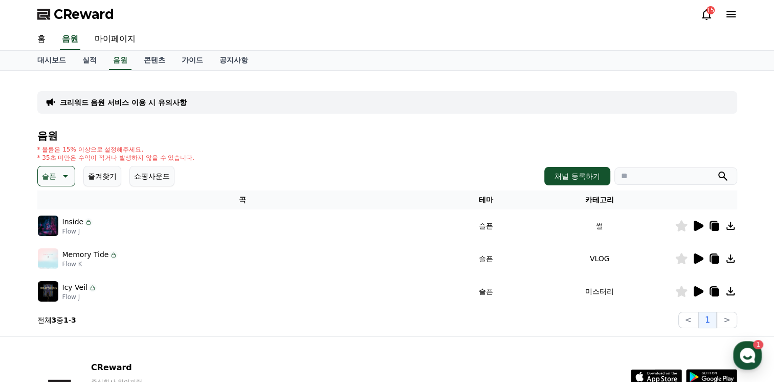
click at [698, 226] on icon at bounding box center [699, 225] width 10 height 10
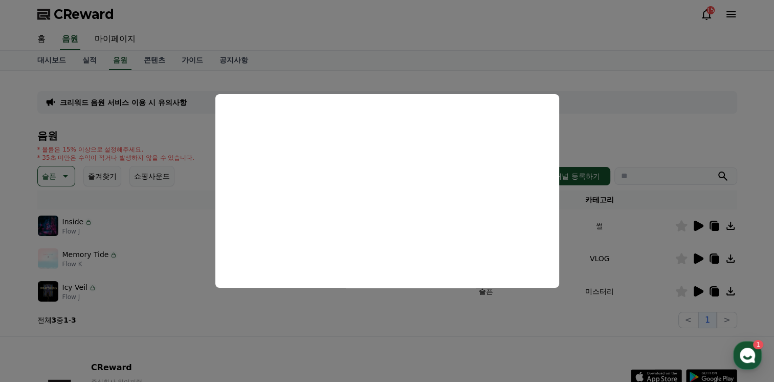
click at [696, 259] on button "close modal" at bounding box center [387, 191] width 774 height 382
click at [695, 256] on icon at bounding box center [699, 258] width 10 height 10
click at [696, 285] on button "close modal" at bounding box center [387, 191] width 774 height 382
click at [696, 288] on icon at bounding box center [699, 291] width 10 height 10
click at [60, 182] on button "close modal" at bounding box center [387, 191] width 774 height 382
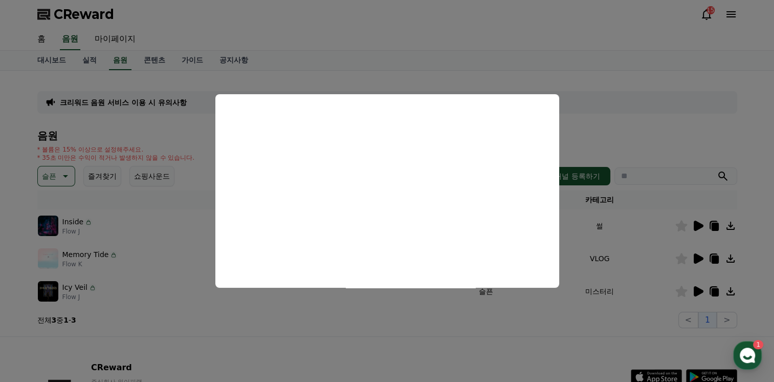
click at [57, 179] on button "슬픈" at bounding box center [56, 176] width 38 height 20
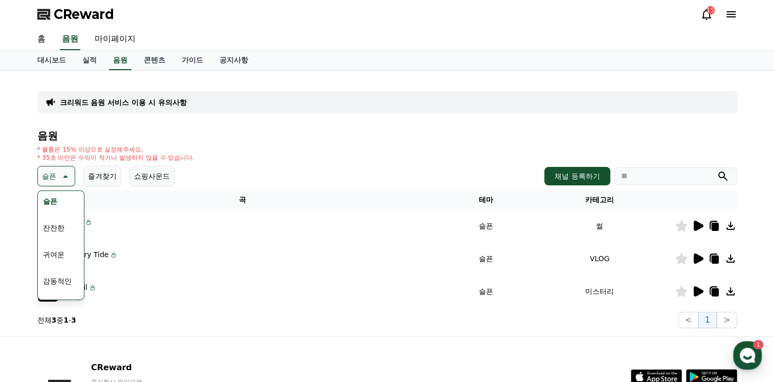
scroll to position [358, 0]
click at [55, 249] on button "잔잔한" at bounding box center [54, 244] width 30 height 23
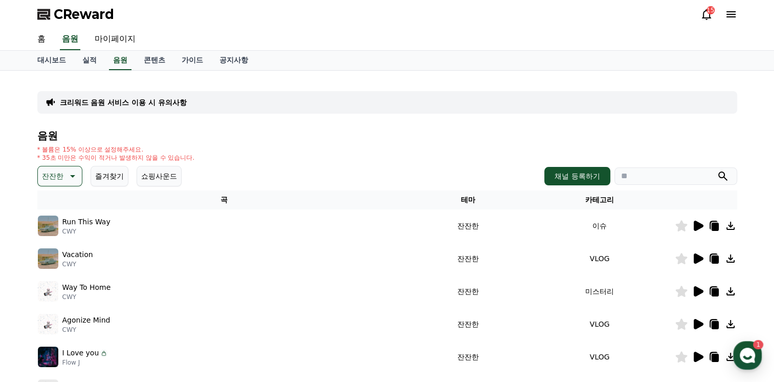
click at [694, 222] on icon at bounding box center [699, 225] width 10 height 10
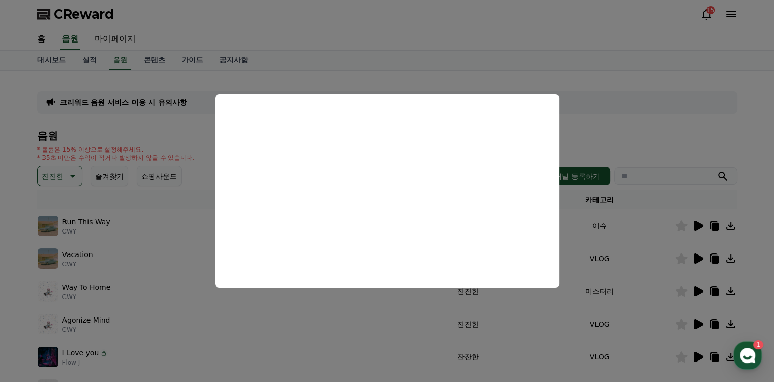
click at [703, 257] on button "close modal" at bounding box center [387, 191] width 774 height 382
click at [701, 257] on icon at bounding box center [699, 258] width 10 height 10
click at [62, 207] on button "close modal" at bounding box center [387, 191] width 774 height 382
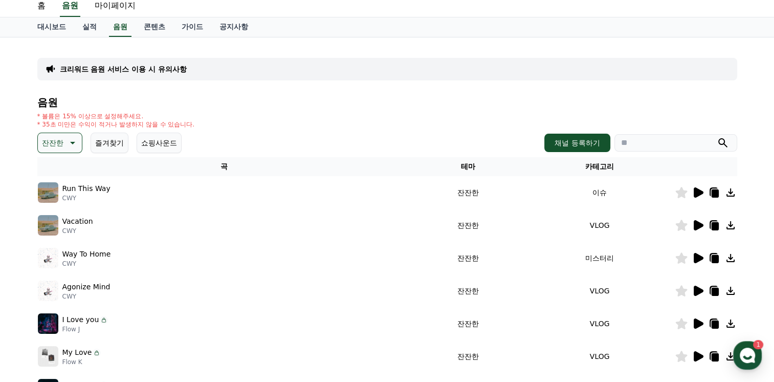
scroll to position [51, 0]
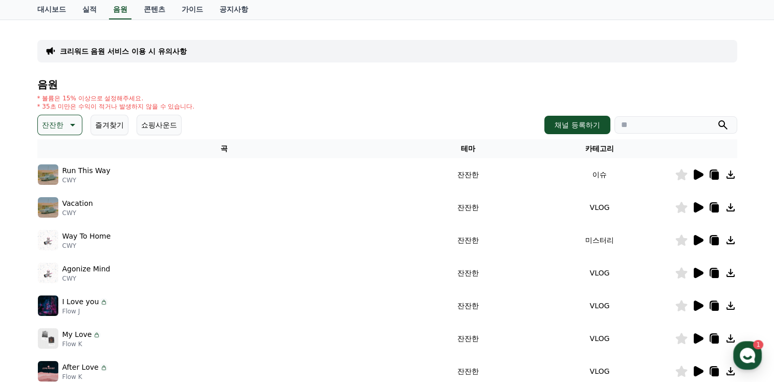
click at [698, 303] on icon at bounding box center [699, 305] width 10 height 10
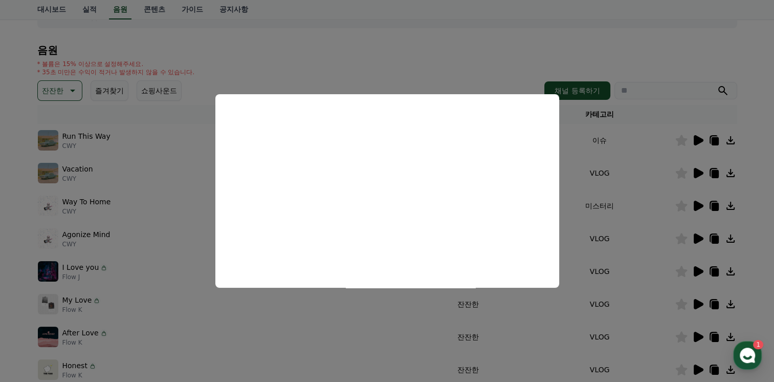
scroll to position [102, 0]
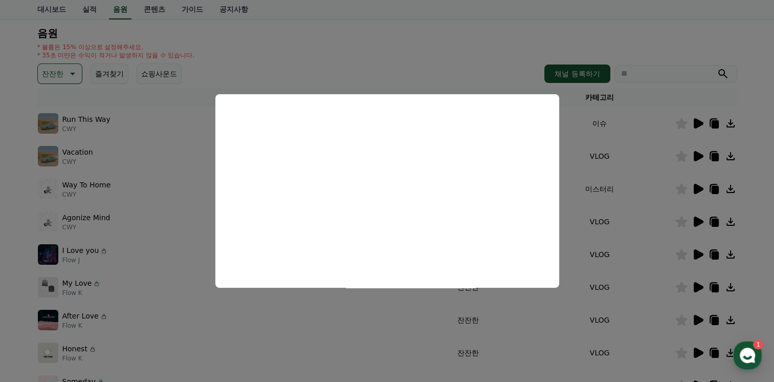
click at [697, 285] on button "close modal" at bounding box center [387, 191] width 774 height 382
click at [697, 285] on icon at bounding box center [699, 287] width 10 height 10
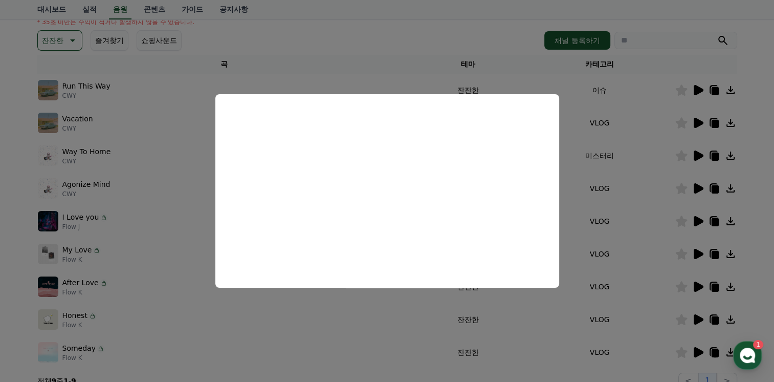
scroll to position [153, 0]
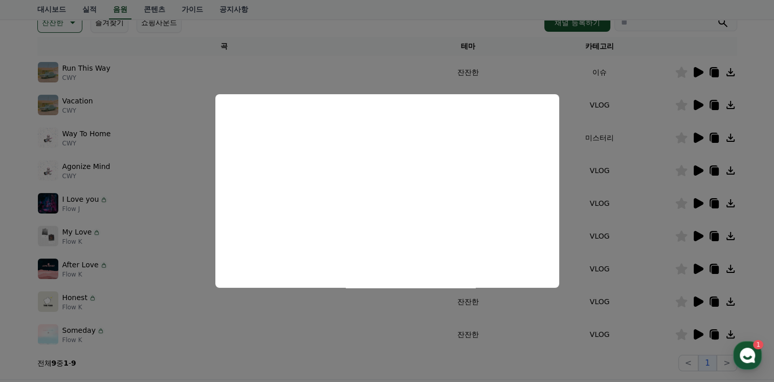
click at [698, 302] on button "close modal" at bounding box center [387, 191] width 774 height 382
click at [698, 302] on icon at bounding box center [699, 301] width 10 height 10
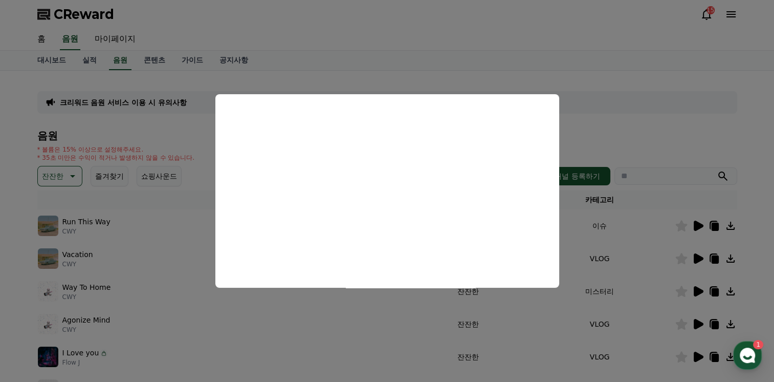
click at [64, 179] on button "close modal" at bounding box center [387, 191] width 774 height 382
click at [64, 179] on button "잔잔한" at bounding box center [59, 176] width 45 height 20
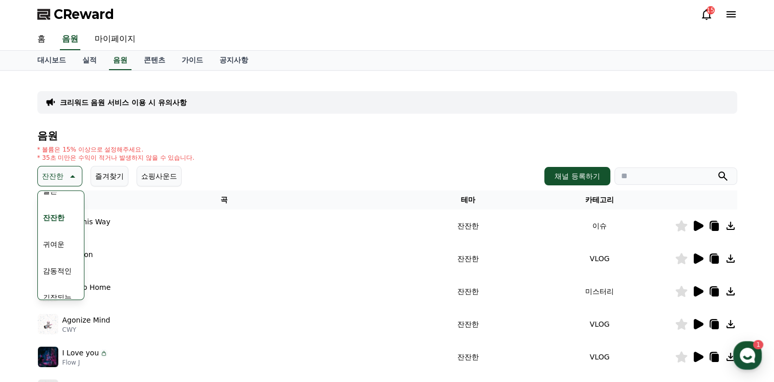
scroll to position [409, 0]
click at [58, 221] on button "귀여운" at bounding box center [54, 219] width 30 height 23
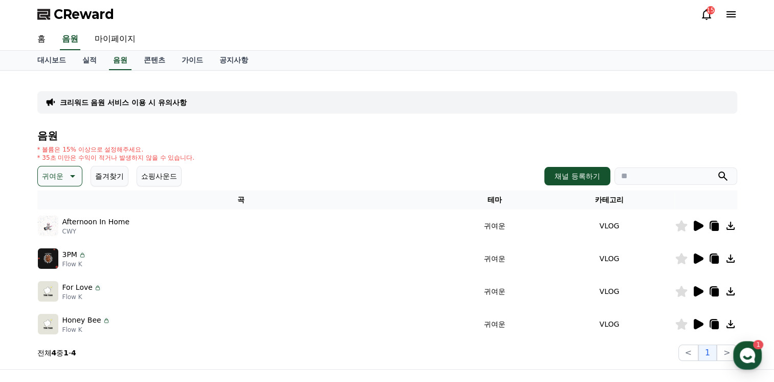
click at [689, 226] on div at bounding box center [705, 225] width 61 height 12
click at [696, 223] on icon at bounding box center [699, 225] width 10 height 10
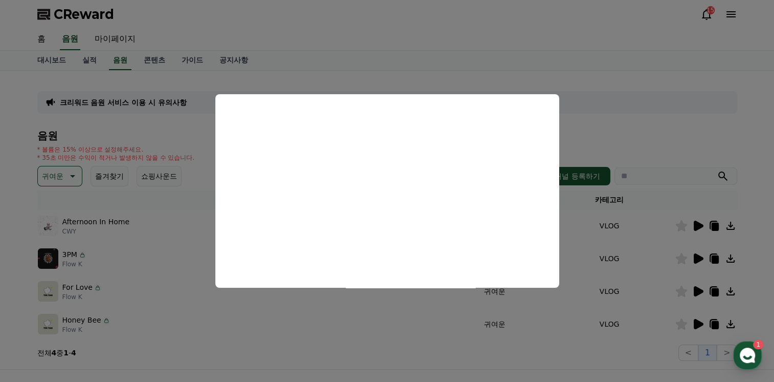
click at [698, 289] on button "close modal" at bounding box center [387, 191] width 774 height 382
click at [698, 289] on icon at bounding box center [699, 291] width 10 height 10
click at [694, 323] on button "close modal" at bounding box center [387, 191] width 774 height 382
click at [694, 323] on icon at bounding box center [699, 324] width 10 height 10
drag, startPoint x: 86, startPoint y: 161, endPoint x: 73, endPoint y: 165, distance: 13.6
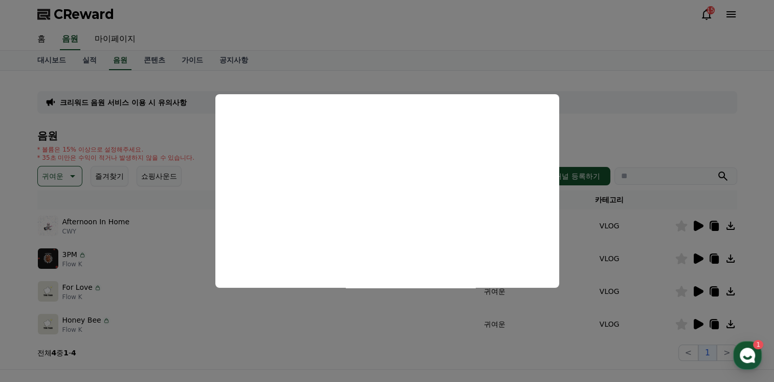
click at [85, 161] on button "close modal" at bounding box center [387, 191] width 774 height 382
click at [61, 170] on p "귀여운" at bounding box center [52, 176] width 21 height 14
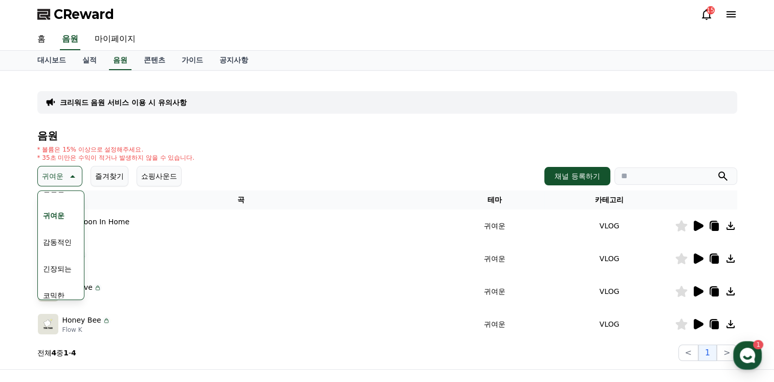
scroll to position [422, 0]
click at [64, 234] on button "감동적인" at bounding box center [57, 234] width 37 height 23
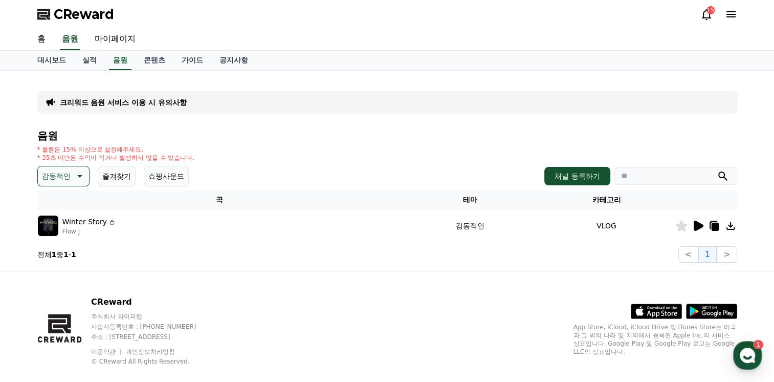
click at [696, 228] on icon at bounding box center [699, 225] width 10 height 10
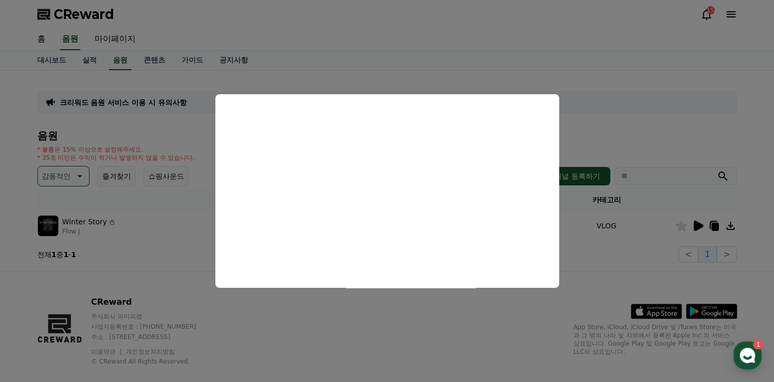
click at [76, 176] on button "close modal" at bounding box center [387, 191] width 774 height 382
click at [74, 176] on icon at bounding box center [79, 176] width 12 height 12
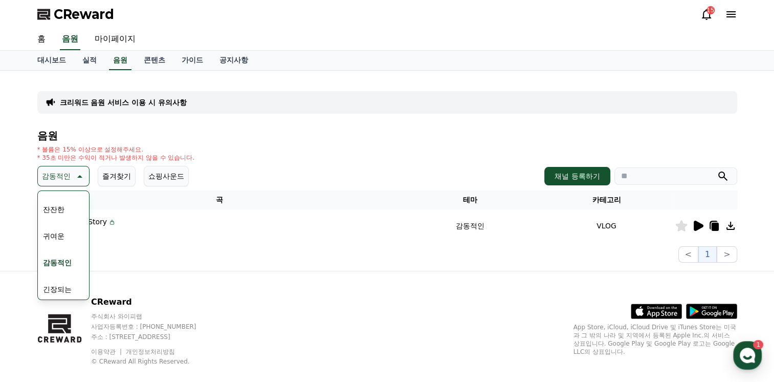
scroll to position [422, 0]
click at [61, 261] on button "긴장되는" at bounding box center [57, 260] width 37 height 23
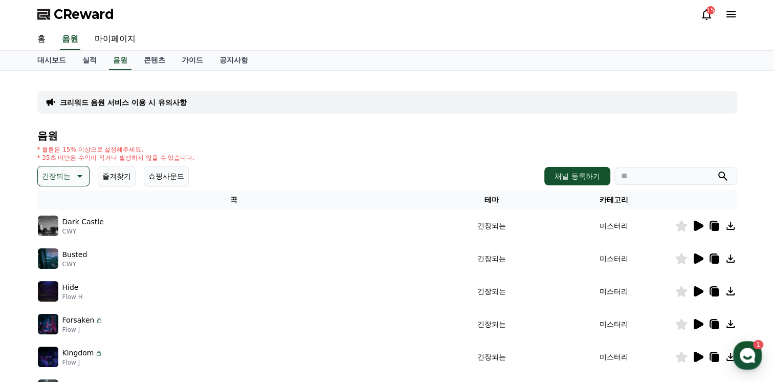
click at [704, 222] on div at bounding box center [705, 225] width 61 height 12
click at [697, 222] on icon at bounding box center [699, 225] width 10 height 10
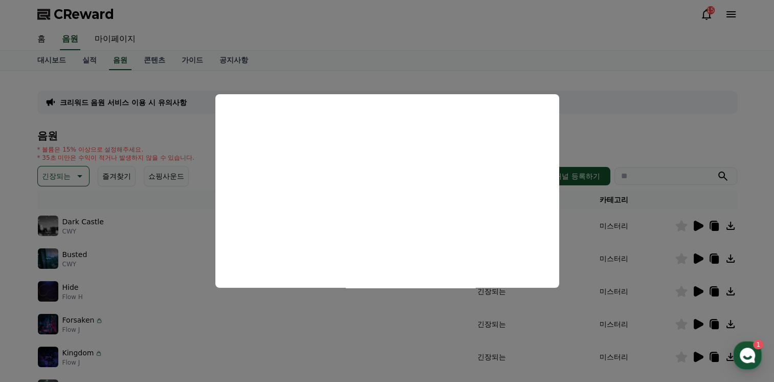
click at [687, 261] on button "close modal" at bounding box center [387, 191] width 774 height 382
click at [696, 259] on icon at bounding box center [699, 258] width 10 height 10
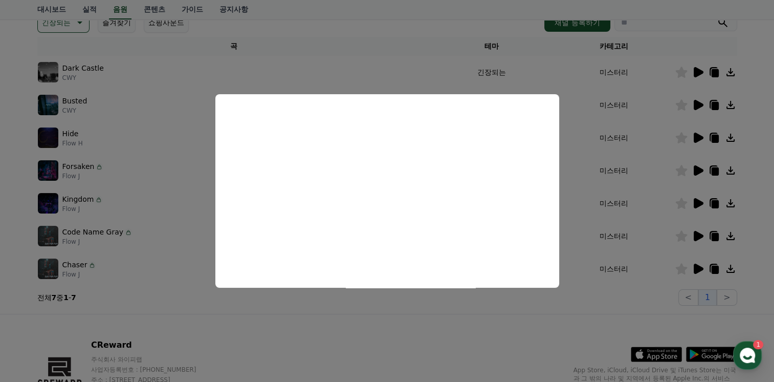
click at [43, 117] on button "close modal" at bounding box center [387, 191] width 774 height 382
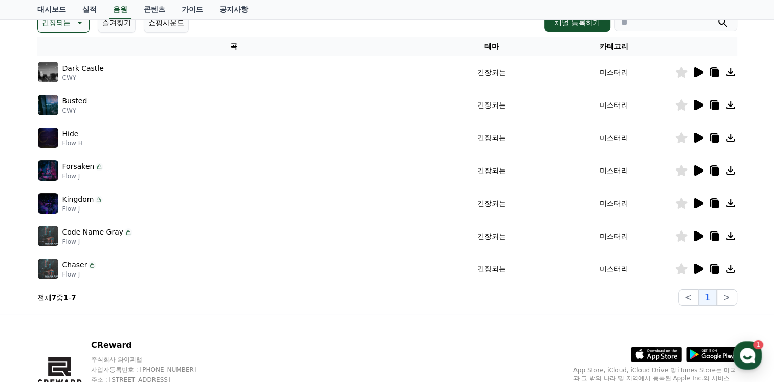
click at [63, 24] on p "긴장되는" at bounding box center [56, 22] width 29 height 14
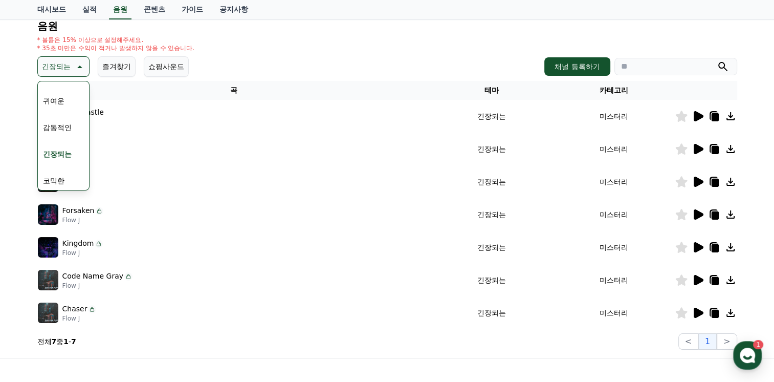
scroll to position [422, 0]
click at [56, 175] on button "코믹한" at bounding box center [54, 177] width 30 height 23
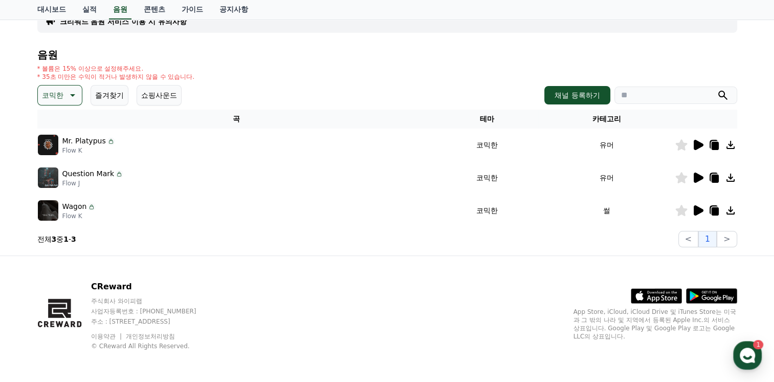
click at [696, 144] on icon at bounding box center [699, 145] width 10 height 10
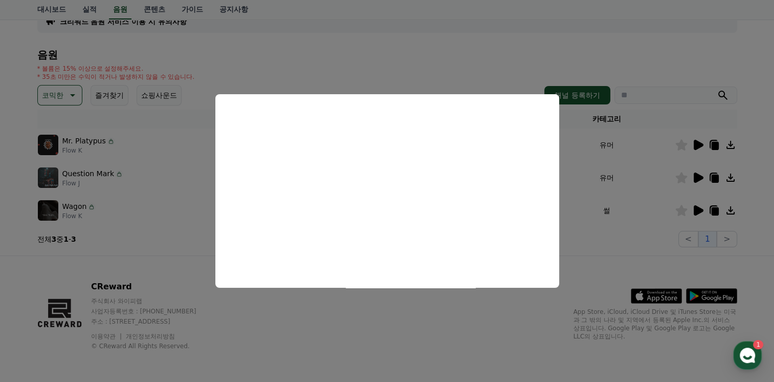
click at [700, 178] on button "close modal" at bounding box center [387, 191] width 774 height 382
click at [700, 178] on icon at bounding box center [699, 177] width 10 height 10
click at [698, 208] on button "close modal" at bounding box center [387, 191] width 774 height 382
click at [698, 208] on icon at bounding box center [699, 210] width 10 height 10
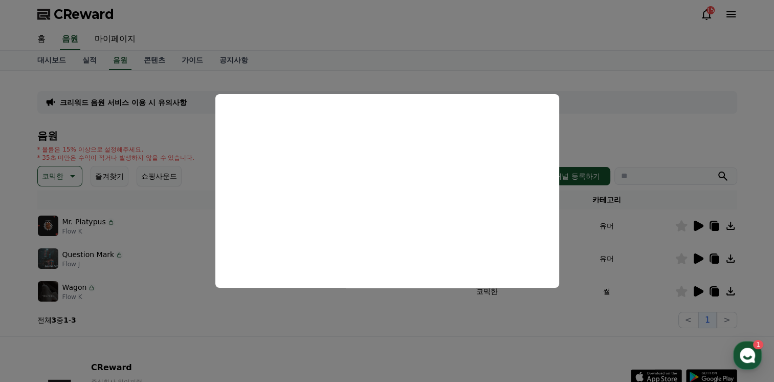
click at [62, 125] on button "close modal" at bounding box center [387, 191] width 774 height 382
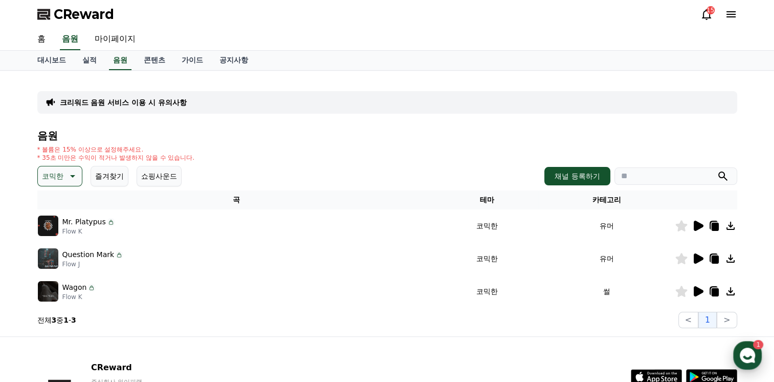
click at [741, 352] on icon "button" at bounding box center [747, 355] width 18 height 18
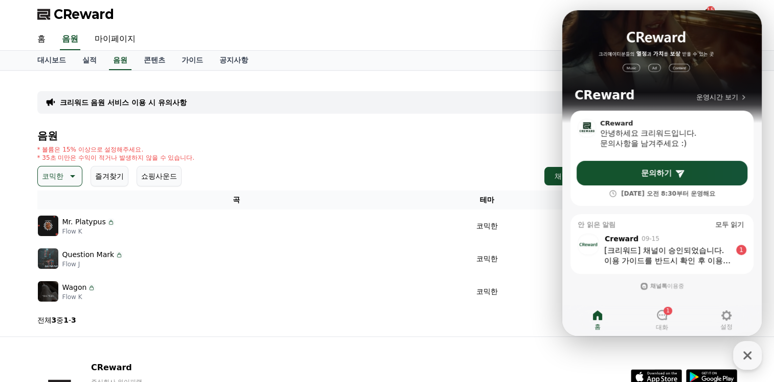
click at [68, 173] on icon at bounding box center [71, 176] width 12 height 12
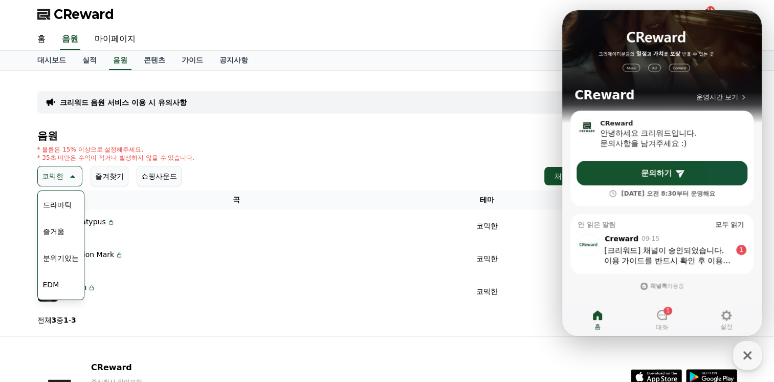
scroll to position [256, 0]
click at [61, 234] on button "분위기있는" at bounding box center [61, 240] width 44 height 23
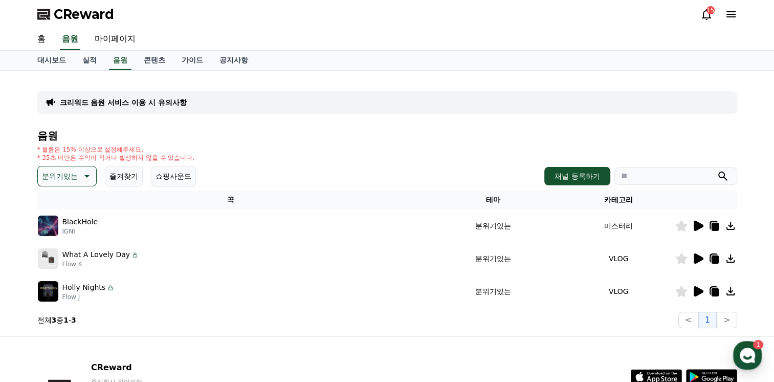
click at [692, 291] on icon at bounding box center [698, 291] width 12 height 12
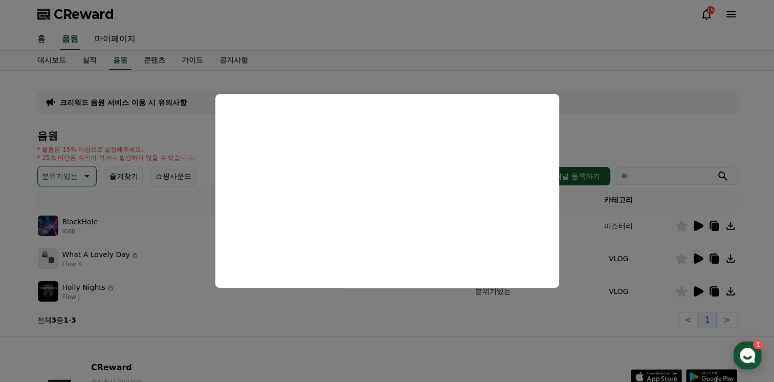
click at [63, 169] on button "close modal" at bounding box center [387, 191] width 774 height 382
click at [63, 169] on p "분위기있는" at bounding box center [60, 176] width 36 height 14
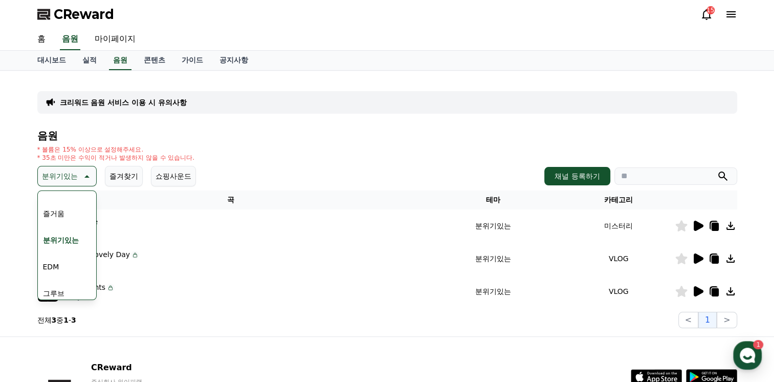
scroll to position [307, 0]
click at [60, 244] on button "그루브" at bounding box center [54, 242] width 30 height 23
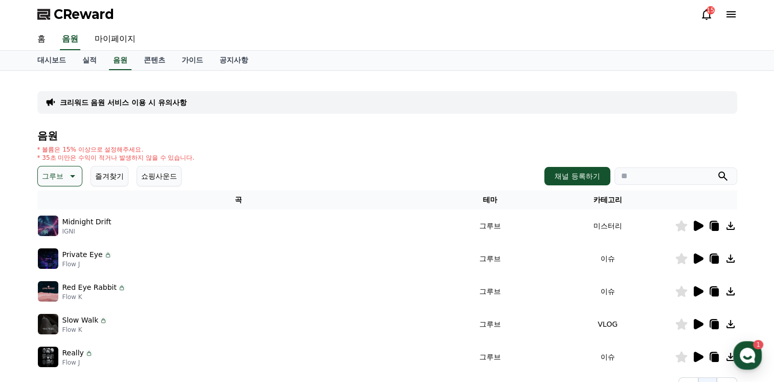
click at [696, 222] on icon at bounding box center [699, 225] width 10 height 10
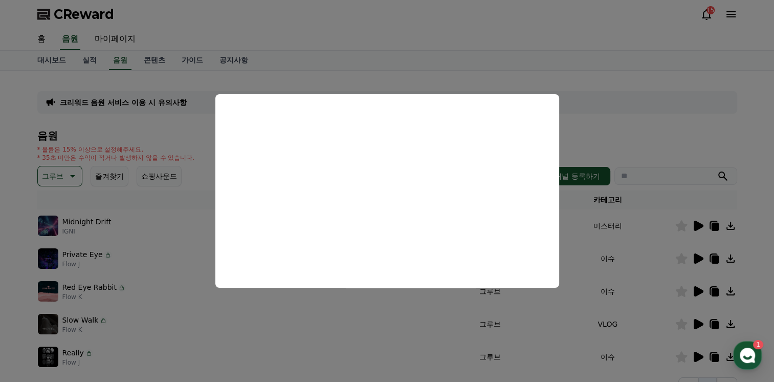
click at [703, 255] on button "close modal" at bounding box center [387, 191] width 774 height 382
click at [700, 255] on icon at bounding box center [698, 258] width 12 height 12
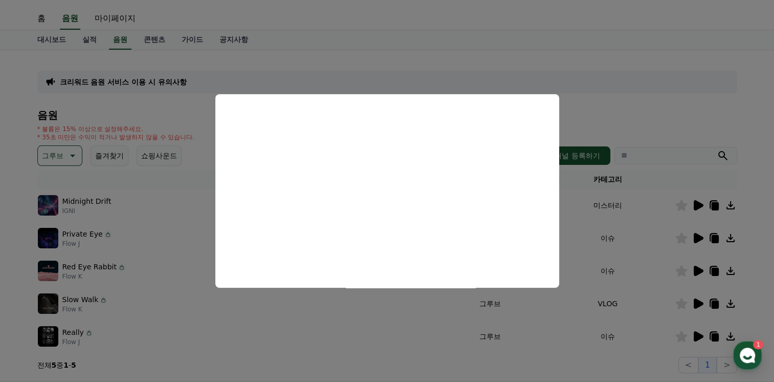
scroll to position [51, 0]
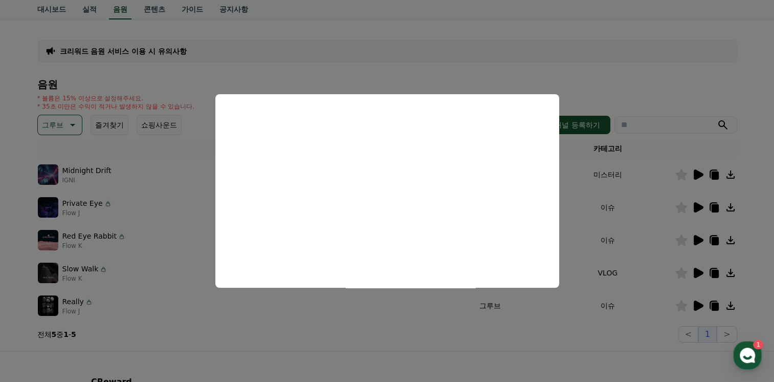
click at [698, 301] on button "close modal" at bounding box center [387, 191] width 774 height 382
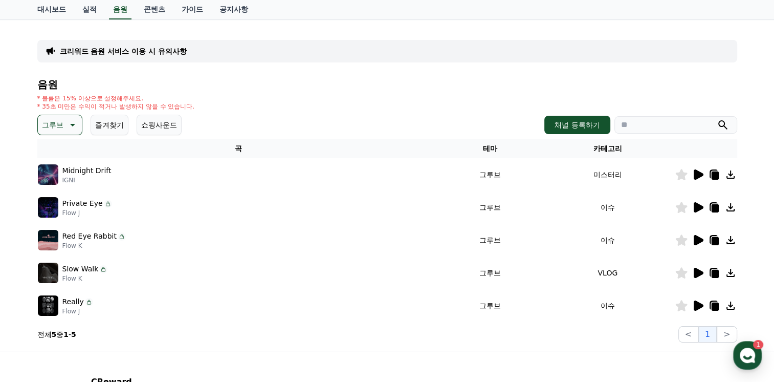
click at [49, 122] on p "그루브" at bounding box center [52, 125] width 21 height 14
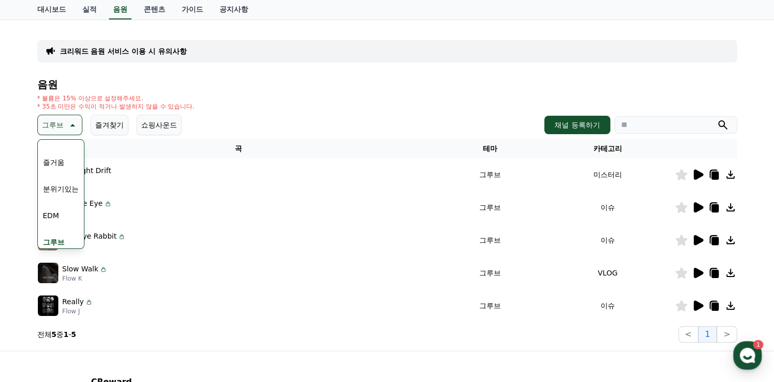
scroll to position [307, 0]
click at [59, 211] on button "슬픈" at bounding box center [50, 217] width 23 height 23
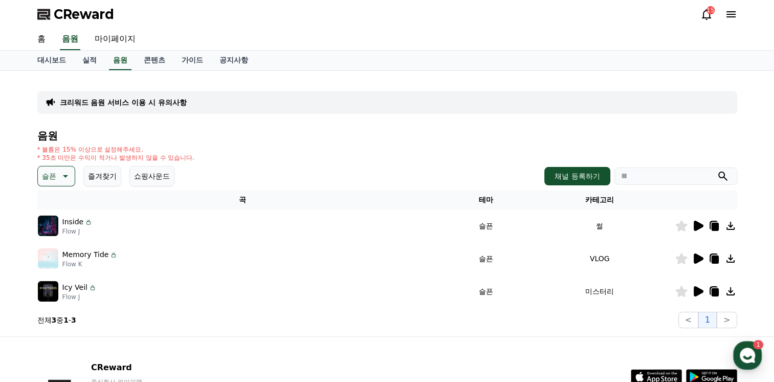
click at [696, 290] on icon at bounding box center [699, 291] width 10 height 10
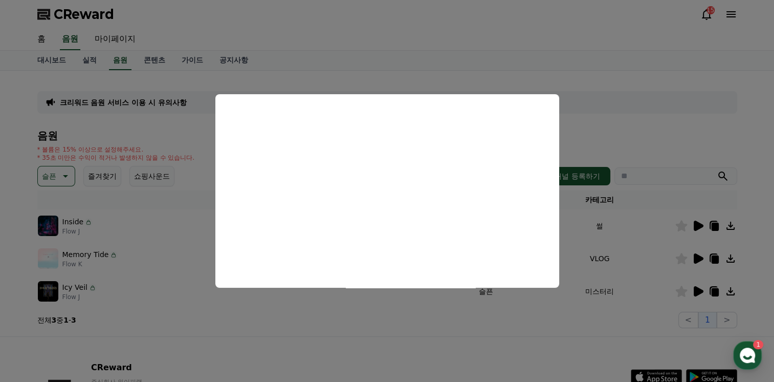
click at [697, 258] on button "close modal" at bounding box center [387, 191] width 774 height 382
click at [697, 258] on icon at bounding box center [699, 258] width 10 height 10
click at [696, 288] on button "close modal" at bounding box center [387, 191] width 774 height 382
click at [696, 288] on icon at bounding box center [699, 291] width 10 height 10
click at [696, 222] on button "close modal" at bounding box center [387, 191] width 774 height 382
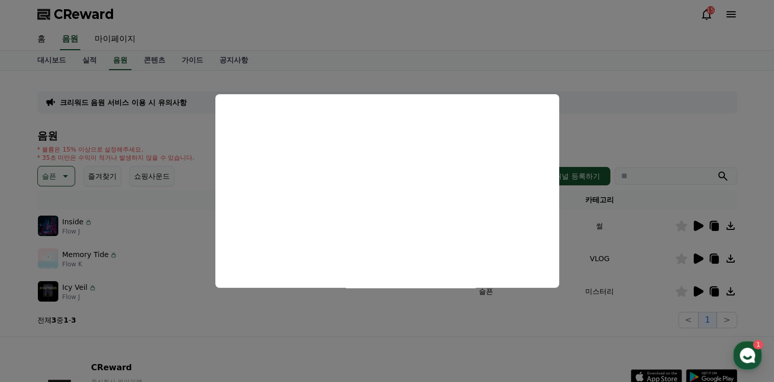
click at [696, 222] on icon at bounding box center [699, 225] width 10 height 10
click at [24, 159] on button "close modal" at bounding box center [387, 191] width 774 height 382
click at [50, 173] on p "슬픈" at bounding box center [49, 176] width 14 height 14
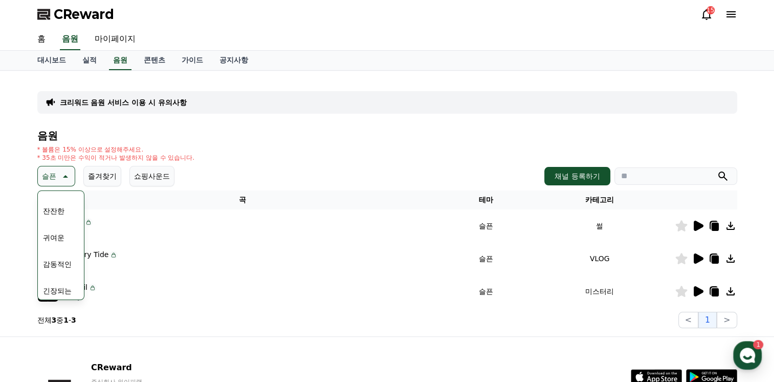
scroll to position [409, 0]
click at [62, 242] on button "감동적인" at bounding box center [57, 246] width 37 height 23
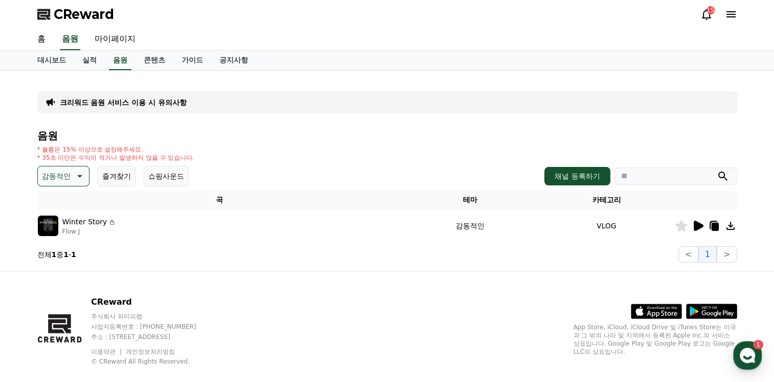
click at [694, 225] on icon at bounding box center [699, 225] width 10 height 10
